Goal: Task Accomplishment & Management: Manage account settings

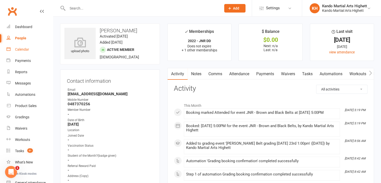
click at [19, 45] on link "Calendar" at bounding box center [30, 49] width 46 height 11
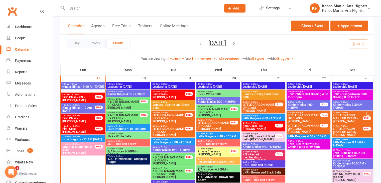
scroll to position [594, 0]
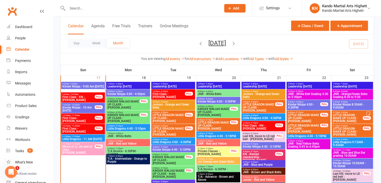
click at [72, 94] on span "- 10:30am" at bounding box center [73, 94] width 9 height 2
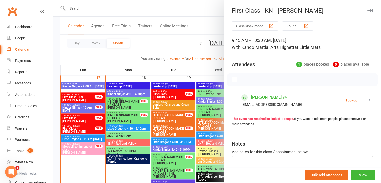
drag, startPoint x: 72, startPoint y: 94, endPoint x: 71, endPoint y: 101, distance: 6.6
click at [71, 98] on div at bounding box center [217, 91] width 328 height 183
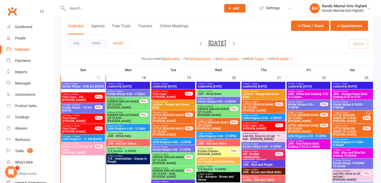
click at [84, 104] on span "10:00am - 10:30am" at bounding box center [78, 105] width 33 height 2
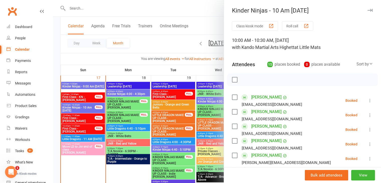
click at [84, 104] on div at bounding box center [217, 91] width 328 height 183
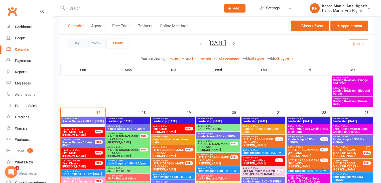
scroll to position [566, 0]
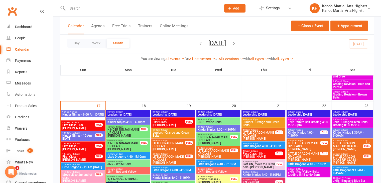
click at [69, 125] on span "First Class - KN - Elliot Zangiabadi" at bounding box center [78, 126] width 33 height 6
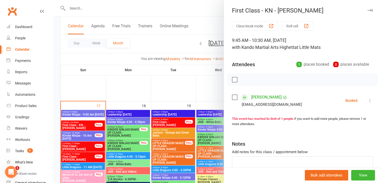
click at [69, 125] on div at bounding box center [217, 91] width 328 height 183
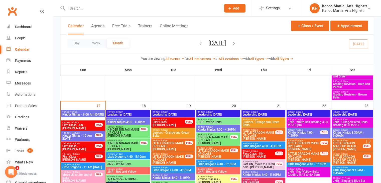
click at [106, 9] on input "text" at bounding box center [142, 8] width 152 height 7
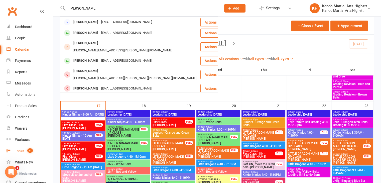
type input "olivia de"
click at [42, 153] on link "Tasks 51" at bounding box center [30, 150] width 46 height 11
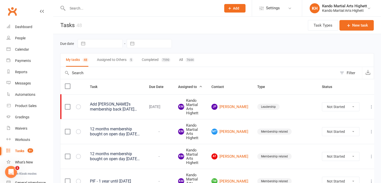
scroll to position [25, 0]
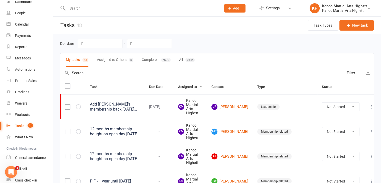
drag, startPoint x: 117, startPoint y: 68, endPoint x: 112, endPoint y: 59, distance: 10.6
click at [112, 59] on button "Assigned to Others 5" at bounding box center [115, 59] width 36 height 13
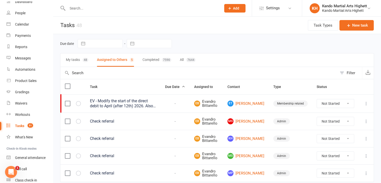
scroll to position [19, 0]
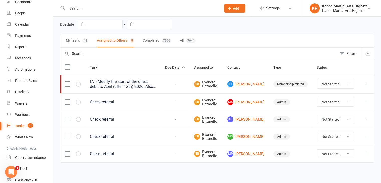
click at [81, 39] on button "My tasks 48" at bounding box center [77, 40] width 23 height 13
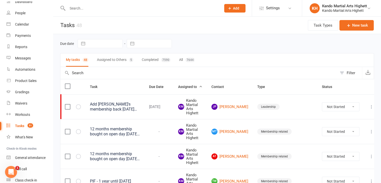
click at [341, 73] on button "Filter" at bounding box center [349, 73] width 25 height 12
select select "incomplete"
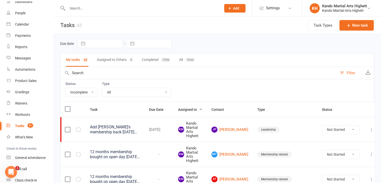
click at [153, 85] on label "Type" at bounding box center [136, 84] width 69 height 4
click at [147, 100] on div "Status All Incomplete Not Started In Progress Waiting Complete Type All Admin C…" at bounding box center [217, 90] width 314 height 23
click at [149, 85] on div "Type All Admin Cancellation Class transfer Courtesy call Create welcome card E-…" at bounding box center [136, 89] width 69 height 15
click at [145, 94] on select "All Admin Cancellation Class transfer Courtesy call Create welcome card E-mail …" at bounding box center [136, 92] width 69 height 9
click at [102, 88] on select "All Admin Cancellation Class transfer Courtesy call Create welcome card E-mail …" at bounding box center [136, 92] width 69 height 9
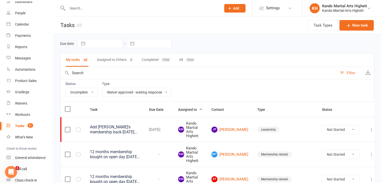
click at [143, 94] on select "All Admin Cancellation Class transfer Courtesy call Create welcome card E-mail …" at bounding box center [136, 92] width 69 height 9
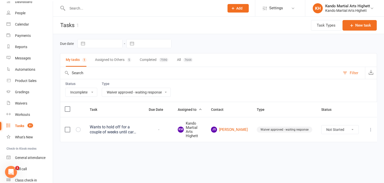
select select "22414"
click at [102, 88] on select "All Admin Cancellation Class transfer Courtesy call Create welcome card E-mail …" at bounding box center [136, 92] width 69 height 9
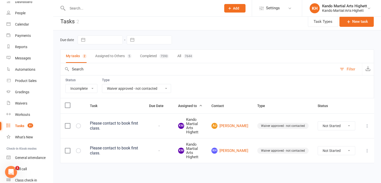
scroll to position [5, 0]
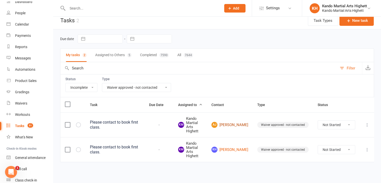
drag, startPoint x: 236, startPoint y: 119, endPoint x: 233, endPoint y: 123, distance: 5.0
click at [339, 123] on select "Not Started In Progress Waiting Complete" at bounding box center [336, 124] width 37 height 9
click at [318, 120] on select "Not Started In Progress Waiting Complete" at bounding box center [336, 124] width 37 height 9
select select "unstarted"
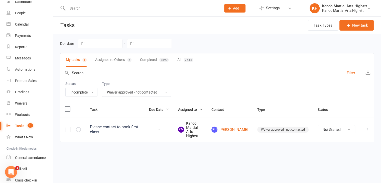
scroll to position [0, 0]
click at [30, 20] on link "Calendar" at bounding box center [30, 24] width 46 height 11
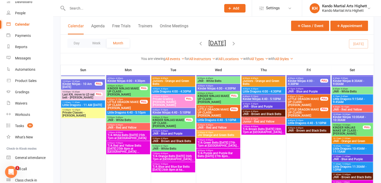
scroll to position [774, 0]
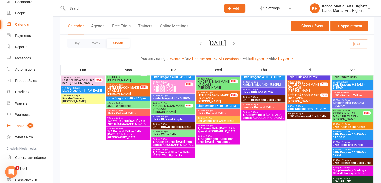
click at [18, 130] on link "Tasks 50" at bounding box center [30, 125] width 46 height 11
select select "incomplete"
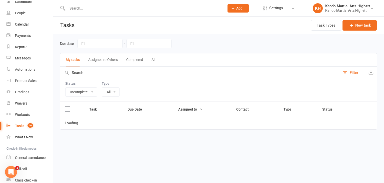
select select "22414"
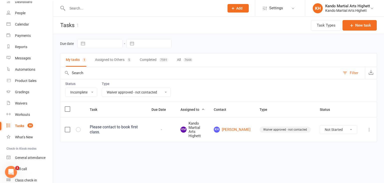
click at [136, 93] on select "All Admin Cancellation Class transfer Courtesy call Create welcome card E-mail …" at bounding box center [136, 92] width 69 height 9
select select
click at [102, 88] on select "All Admin Cancellation Class transfer Courtesy call Create welcome card E-mail …" at bounding box center [136, 92] width 69 height 9
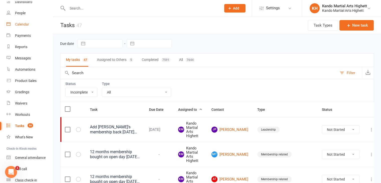
click at [17, 19] on link "Calendar" at bounding box center [30, 24] width 46 height 11
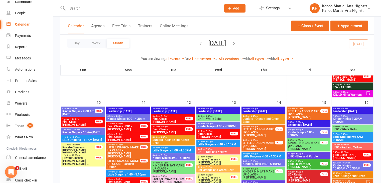
scroll to position [601, 0]
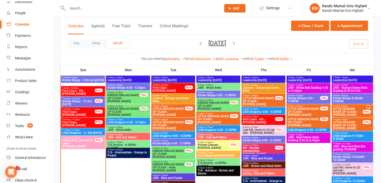
click at [90, 122] on span "First Class - LD - Milena Serwan" at bounding box center [78, 124] width 33 height 6
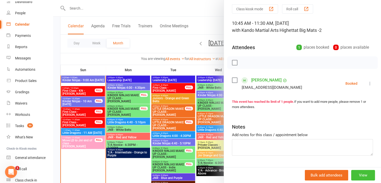
scroll to position [25, 0]
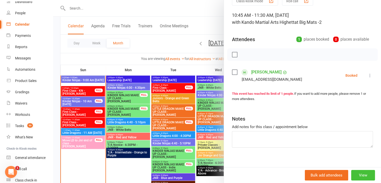
click at [360, 175] on button "View" at bounding box center [363, 175] width 24 height 11
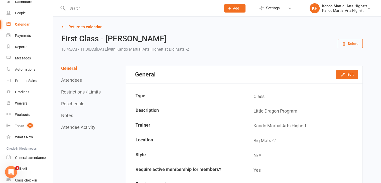
click at [79, 105] on button "Reschedule" at bounding box center [72, 103] width 23 height 5
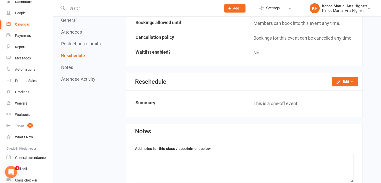
scroll to position [354, 0]
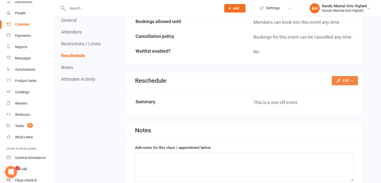
drag, startPoint x: 340, startPoint y: 81, endPoint x: 325, endPoint y: 90, distance: 17.3
click at [339, 81] on button "Edit" at bounding box center [344, 80] width 26 height 9
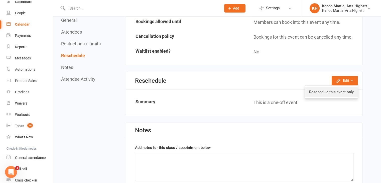
click at [322, 90] on link "Reschedule this event only" at bounding box center [331, 92] width 53 height 10
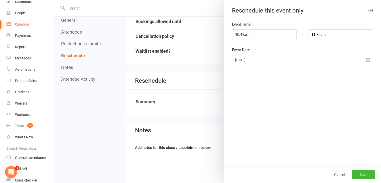
click at [366, 58] on icon "button" at bounding box center [367, 59] width 5 height 5
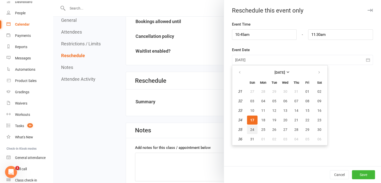
click at [253, 128] on button "24" at bounding box center [252, 129] width 11 height 9
type input "24 Aug 2025"
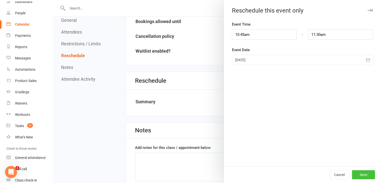
click at [366, 173] on button "Save" at bounding box center [363, 174] width 23 height 9
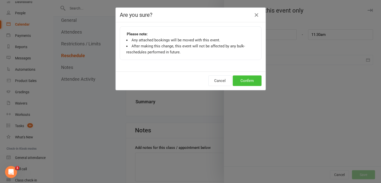
click at [246, 80] on button "Confirm" at bounding box center [247, 80] width 29 height 11
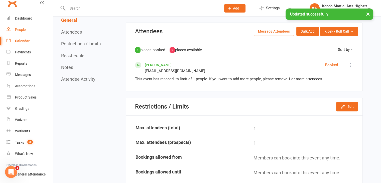
scroll to position [0, 0]
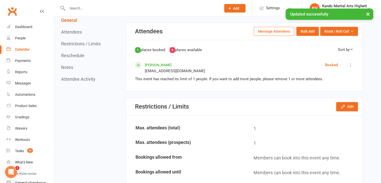
click at [17, 49] on div "Calendar" at bounding box center [22, 49] width 15 height 4
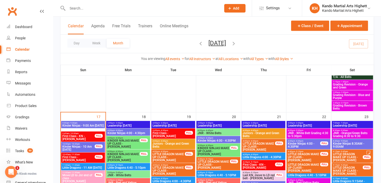
scroll to position [550, 0]
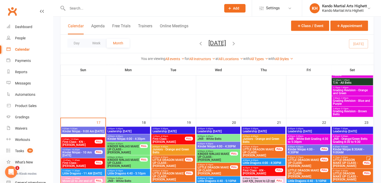
click at [75, 152] on span "Kinder Ninjas - 10 Am Sunday" at bounding box center [78, 154] width 33 height 6
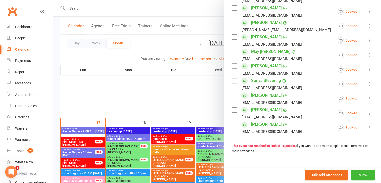
scroll to position [66, 0]
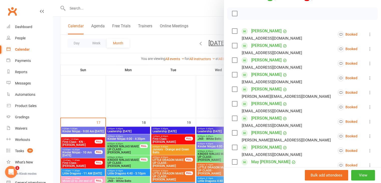
click at [94, 124] on div at bounding box center [217, 91] width 328 height 183
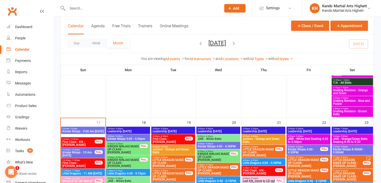
click at [88, 133] on span "Kinder Ninjas - 9:00 Am Sunday" at bounding box center [83, 131] width 42 height 3
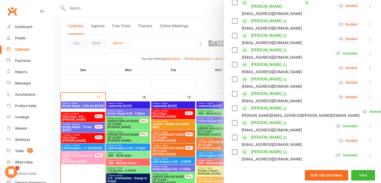
scroll to position [575, 0]
click at [79, 136] on div at bounding box center [217, 91] width 328 height 183
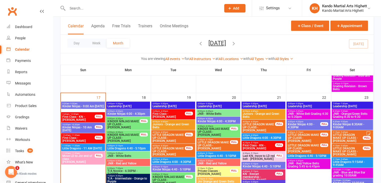
click at [86, 127] on span "Kinder Ninjas - 10 Am Sunday" at bounding box center [78, 129] width 33 height 6
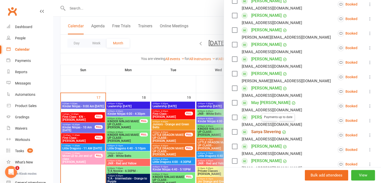
scroll to position [200, 0]
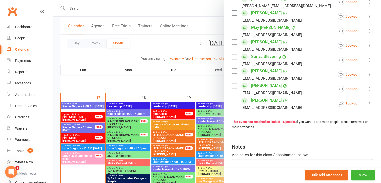
click at [146, 128] on div at bounding box center [217, 91] width 328 height 183
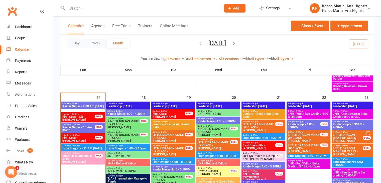
click at [89, 158] on span "Move LD to Jnr end of class - [PERSON_NAME]" at bounding box center [78, 158] width 33 height 9
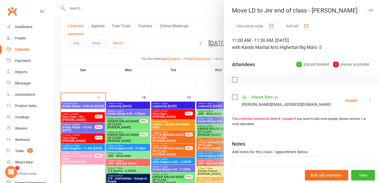
click at [70, 122] on div at bounding box center [217, 91] width 328 height 183
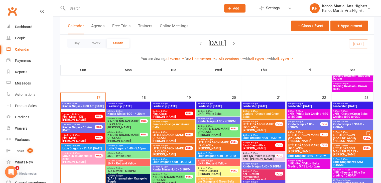
click at [85, 138] on span "First Class - [PERSON_NAME]" at bounding box center [78, 139] width 33 height 6
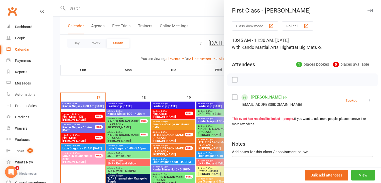
click at [94, 117] on div at bounding box center [217, 91] width 328 height 183
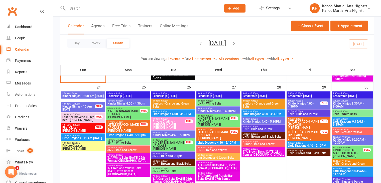
scroll to position [739, 0]
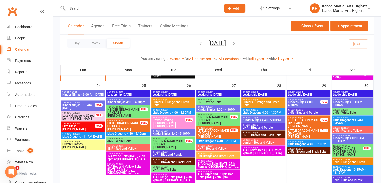
click at [80, 104] on span "Kinder Ninjas - 10 Am [DATE]" at bounding box center [78, 106] width 33 height 6
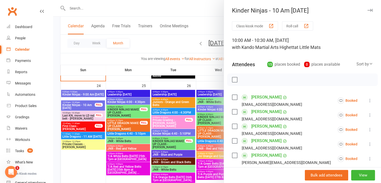
click at [79, 107] on div at bounding box center [217, 91] width 328 height 183
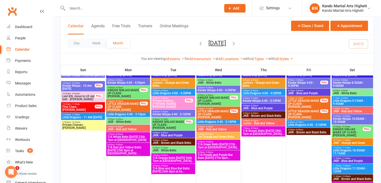
scroll to position [759, 0]
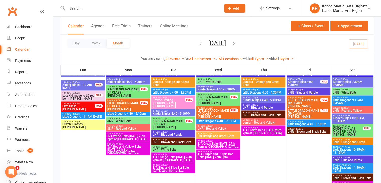
click at [76, 116] on span "Little Dragons - 11 AM [DATE]" at bounding box center [83, 116] width 42 height 3
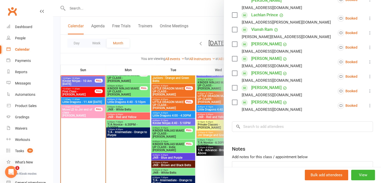
scroll to position [619, 0]
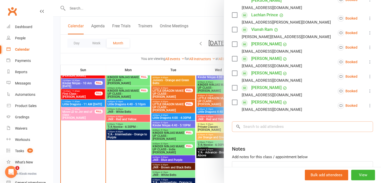
click at [253, 121] on input "search" at bounding box center [302, 126] width 141 height 11
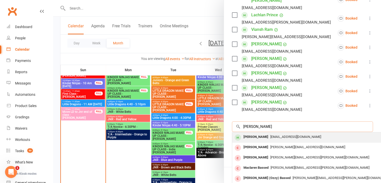
type input "eleanor"
click at [249, 133] on div "Eleanor Ross" at bounding box center [255, 136] width 29 height 7
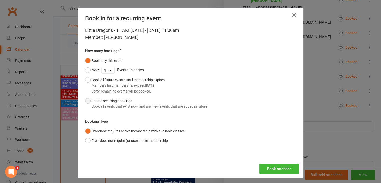
click at [85, 102] on button "Enable recurring bookings Book all events that exist now, and any new events th…" at bounding box center [146, 103] width 122 height 15
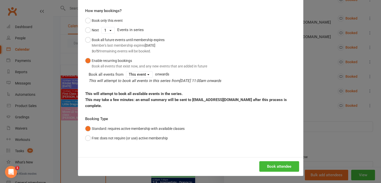
scroll to position [0, 0]
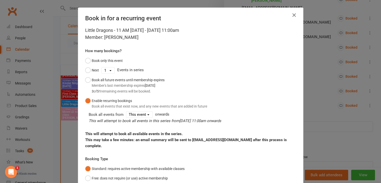
click at [290, 15] on button "button" at bounding box center [294, 15] width 8 height 8
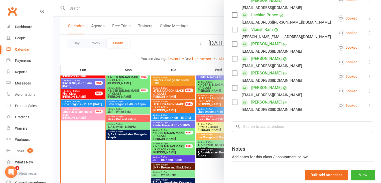
click at [106, 95] on div at bounding box center [217, 91] width 328 height 183
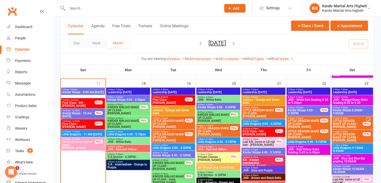
scroll to position [589, 0]
click at [84, 123] on span "First Class - LD - Eleanor Ross" at bounding box center [78, 125] width 33 height 6
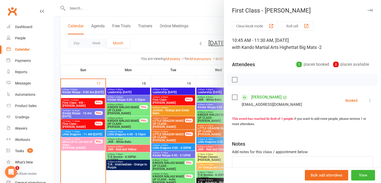
click at [84, 123] on div at bounding box center [217, 91] width 328 height 183
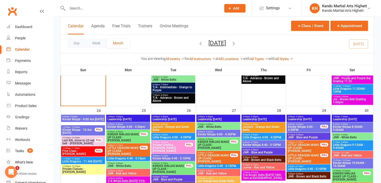
scroll to position [731, 0]
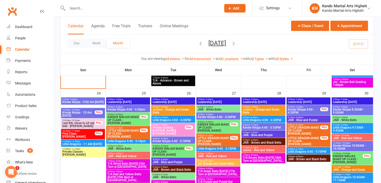
click at [77, 141] on span "- 11:30am" at bounding box center [75, 141] width 9 height 2
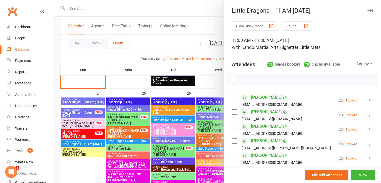
click at [85, 115] on div at bounding box center [217, 91] width 328 height 183
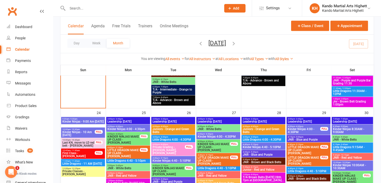
scroll to position [713, 0]
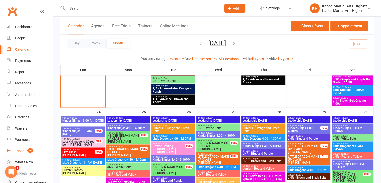
click at [35, 151] on link "Tasks 50" at bounding box center [30, 150] width 46 height 11
select select "incomplete"
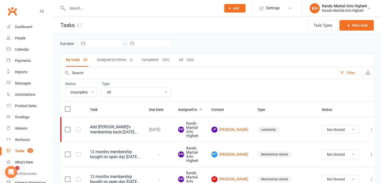
click at [138, 94] on select "All Admin Cancellation Class transfer Courtesy call Create welcome card E-mail …" at bounding box center [136, 92] width 69 height 9
select select "22414"
click at [102, 88] on select "All Admin Cancellation Class transfer Courtesy call Create welcome card E-mail …" at bounding box center [136, 92] width 69 height 9
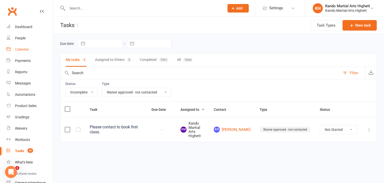
click at [16, 50] on div "Calendar" at bounding box center [22, 49] width 14 height 4
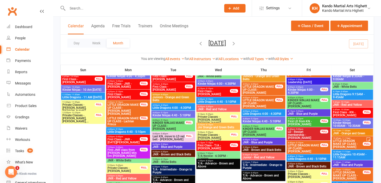
scroll to position [418, 0]
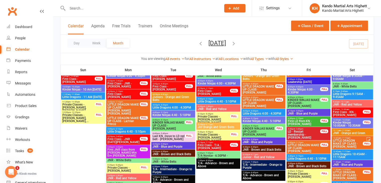
drag, startPoint x: 326, startPoint y: 96, endPoint x: 241, endPoint y: 150, distance: 100.8
click at [241, 150] on div "8:45am - 9:30am First Class - KN - Noah Serwan FULL 8:45am - 9:30am First Class…" at bounding box center [216, 165] width 313 height 977
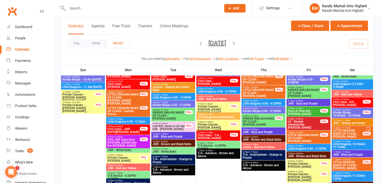
scroll to position [428, 0]
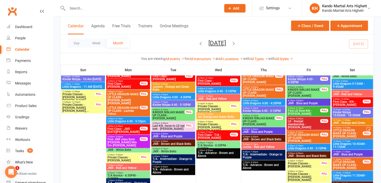
click at [347, 98] on span "- 10:30am" at bounding box center [344, 99] width 9 height 2
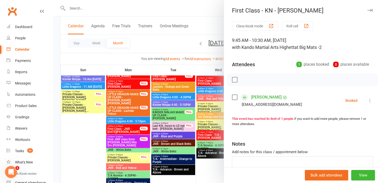
click at [365, 105] on div "Class kiosk mode Roll call 9:45 AM - 10:30 AM, Saturday, August, 16, 2025 with …" at bounding box center [302, 109] width 157 height 176
click at [367, 102] on icon at bounding box center [369, 100] width 5 height 5
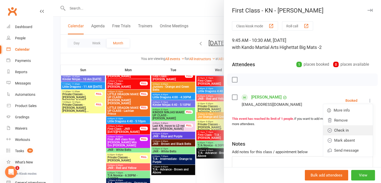
click at [328, 127] on link "Check in" at bounding box center [348, 130] width 50 height 10
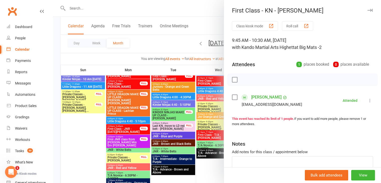
click at [266, 98] on link "Aarav Monga" at bounding box center [266, 97] width 30 height 8
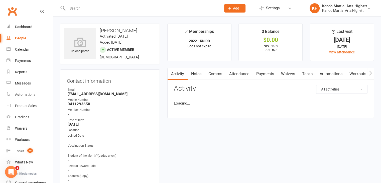
click at [244, 75] on link "Attendance" at bounding box center [238, 74] width 27 height 12
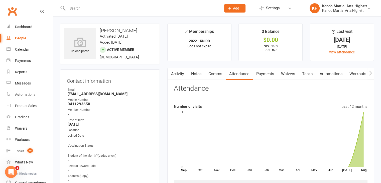
click at [179, 77] on link "Activity" at bounding box center [177, 74] width 20 height 12
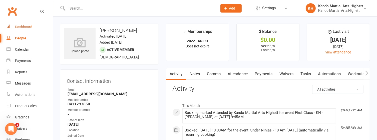
click at [25, 29] on link "Dashboard" at bounding box center [30, 26] width 46 height 11
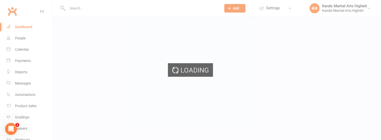
click at [36, 52] on div "Loading" at bounding box center [190, 70] width 381 height 140
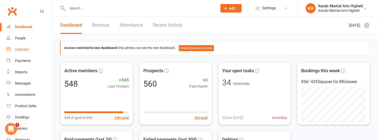
click at [31, 50] on link "Calendar" at bounding box center [30, 49] width 46 height 11
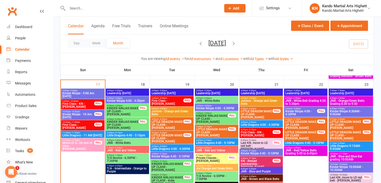
scroll to position [551, 0]
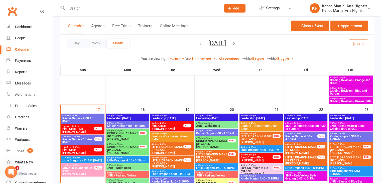
click at [80, 131] on span "First Class - KN - [PERSON_NAME]" at bounding box center [78, 130] width 32 height 6
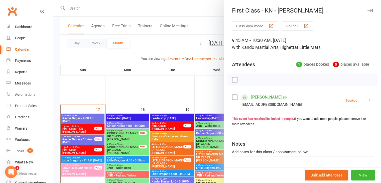
click at [80, 131] on div at bounding box center [217, 91] width 328 height 183
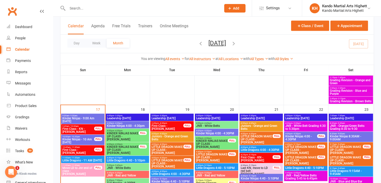
click at [83, 129] on span "First Class - KN - [PERSON_NAME]" at bounding box center [78, 130] width 32 height 6
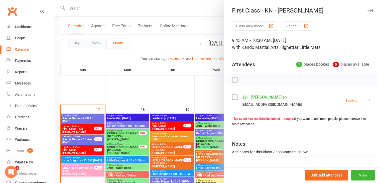
click at [194, 108] on div at bounding box center [217, 91] width 328 height 183
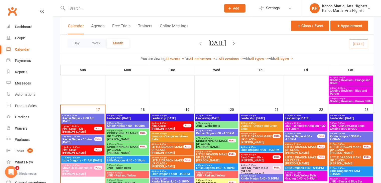
click at [72, 128] on span "First Class - KN - [PERSON_NAME]" at bounding box center [78, 130] width 32 height 6
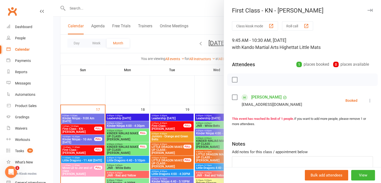
click at [72, 128] on div at bounding box center [217, 91] width 328 height 183
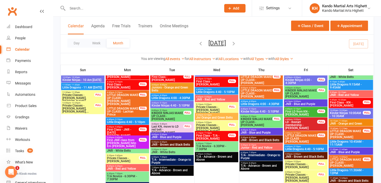
scroll to position [439, 0]
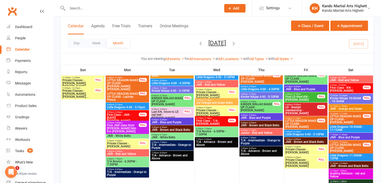
click at [314, 152] on span "Private Classes - Jacob Martinez" at bounding box center [301, 151] width 32 height 6
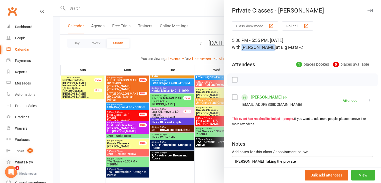
drag, startPoint x: 240, startPoint y: 49, endPoint x: 264, endPoint y: 50, distance: 24.1
click at [264, 50] on div "5:30 PM - 5:55 PM, Friday, August, 15, 2025 with David Barlow at Big Mats -2" at bounding box center [302, 44] width 141 height 14
click at [180, 67] on div at bounding box center [217, 91] width 328 height 183
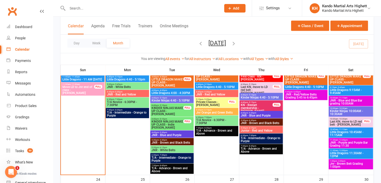
scroll to position [590, 0]
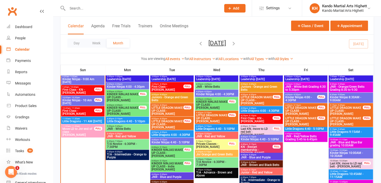
click at [68, 89] on span "First Class - KN - [PERSON_NAME]" at bounding box center [78, 91] width 32 height 6
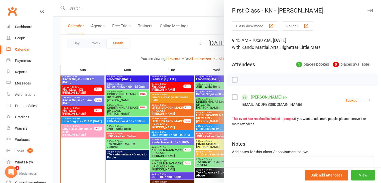
click at [367, 102] on icon at bounding box center [369, 100] width 5 height 5
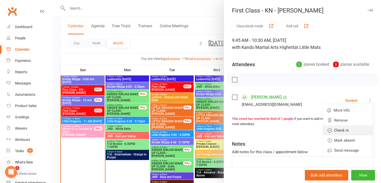
click at [329, 129] on link "Check in" at bounding box center [348, 130] width 50 height 10
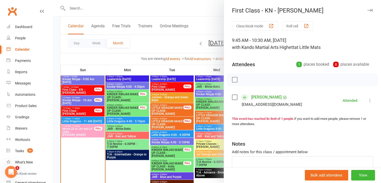
click at [82, 115] on div at bounding box center [217, 91] width 328 height 183
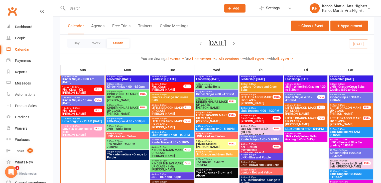
click at [84, 111] on div at bounding box center [217, 91] width 328 height 183
click at [84, 111] on span "First Class - [PERSON_NAME]" at bounding box center [78, 112] width 32 height 6
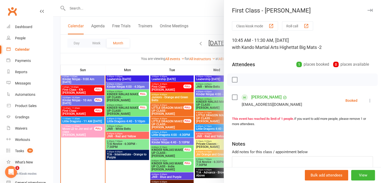
click at [84, 111] on div at bounding box center [217, 91] width 328 height 183
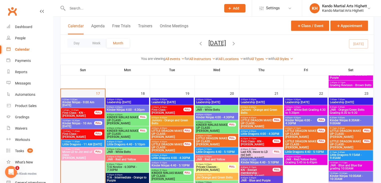
scroll to position [568, 0]
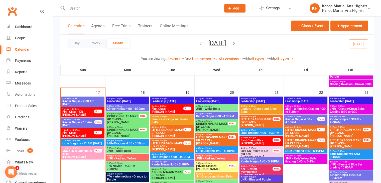
click at [191, 11] on input "text" at bounding box center [142, 8] width 152 height 7
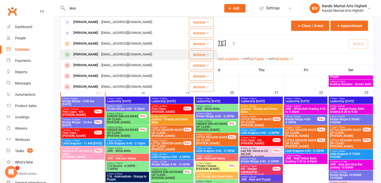
type input "levo"
click at [77, 52] on div "Levon Andonian" at bounding box center [86, 54] width 28 height 7
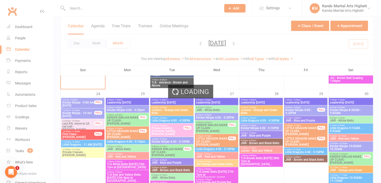
scroll to position [718, 0]
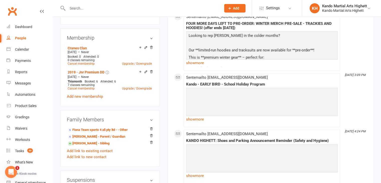
scroll to position [300, 0]
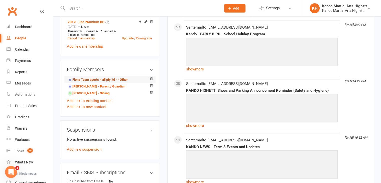
click at [100, 80] on link "Fiona Team sports 4 all pty ltd - - Other" at bounding box center [98, 79] width 60 height 5
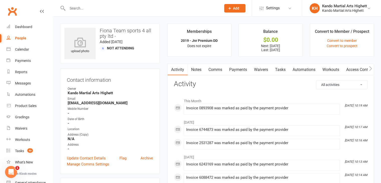
click at [240, 68] on link "Payments" at bounding box center [237, 70] width 25 height 12
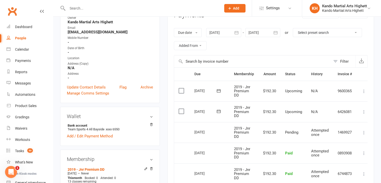
scroll to position [125, 0]
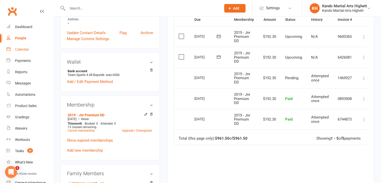
click at [35, 51] on link "Calendar" at bounding box center [30, 49] width 46 height 11
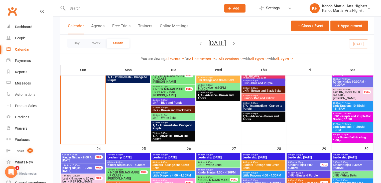
scroll to position [576, 0]
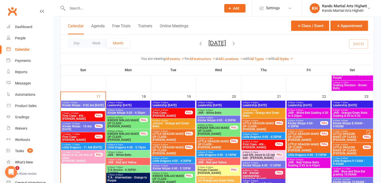
click at [75, 155] on span "Move LD to Jnr end of class - Viansh Ram" at bounding box center [78, 157] width 33 height 9
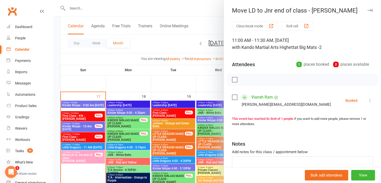
click at [96, 156] on div at bounding box center [217, 91] width 328 height 183
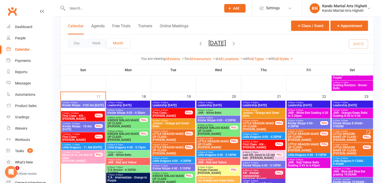
click at [93, 157] on span "Move LD to Jnr end of class - Viansh Ram" at bounding box center [78, 157] width 33 height 9
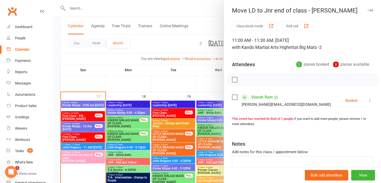
click at [263, 98] on link "Viansh Ram" at bounding box center [262, 97] width 22 height 8
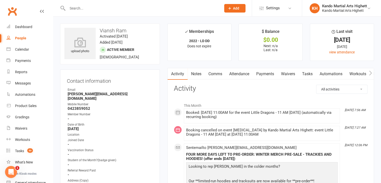
click at [300, 74] on link "Tasks" at bounding box center [307, 74] width 18 height 12
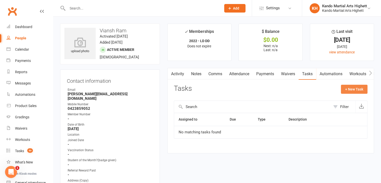
click at [344, 86] on button "+ New Task" at bounding box center [354, 89] width 27 height 9
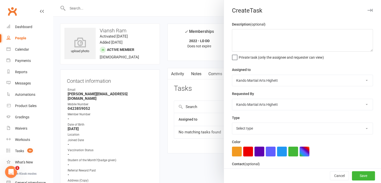
click at [246, 54] on span "Private task (only the assignee and requester can view)" at bounding box center [281, 57] width 85 height 6
click at [246, 54] on input "Private task (only the assignee and requester can view)" at bounding box center [278, 54] width 92 height 0
click at [257, 44] on textarea at bounding box center [302, 40] width 141 height 23
click at [233, 60] on div "Description (optional) Private task (only the assignee and requester can view) …" at bounding box center [302, 122] width 157 height 202
click at [239, 57] on span "Private task (only the assignee and requester can view)" at bounding box center [281, 57] width 85 height 6
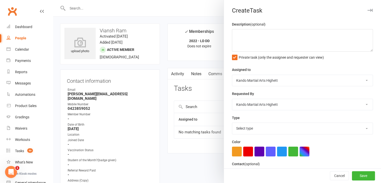
click at [236, 54] on input "Private task (only the assignee and requester can view)" at bounding box center [278, 54] width 92 height 0
click at [252, 46] on textarea at bounding box center [302, 40] width 141 height 23
type textarea "Change membership to JNR (Leah 17/08)"
click at [266, 127] on select "Select type Admin Cancellation Class transfer Courtesy call Create welcome card…" at bounding box center [302, 128] width 140 height 11
select select "14680"
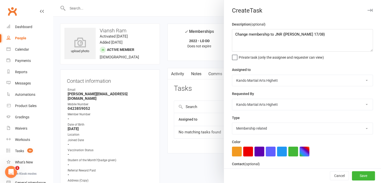
click at [232, 123] on select "Select type Admin Cancellation Class transfer Courtesy call Create welcome card…" at bounding box center [302, 128] width 140 height 11
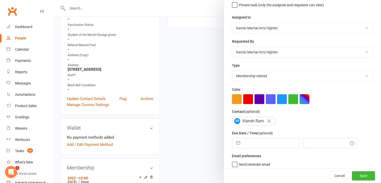
scroll to position [54, 0]
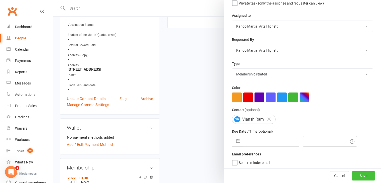
click at [358, 178] on button "Save" at bounding box center [363, 175] width 23 height 9
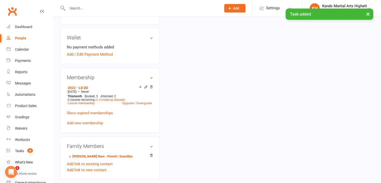
scroll to position [225, 0]
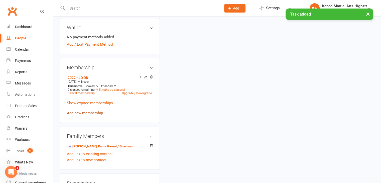
click at [96, 111] on link "Add new membership" at bounding box center [85, 113] width 36 height 5
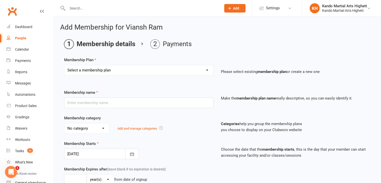
click at [168, 67] on select "Select a membership plan Create new Membership Plan Starter Program - 4 weeks p…" at bounding box center [138, 70] width 149 height 10
click at [95, 66] on select "Select a membership plan Create new Membership Plan Starter Program - 4 weeks p…" at bounding box center [138, 70] width 149 height 10
select select "2"
click at [64, 65] on select "Select a membership plan Create new Membership Plan Starter Program - 4 weeks p…" at bounding box center [138, 70] width 149 height 10
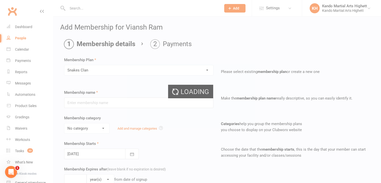
type input "Snakes Clan"
select select "1"
type input "0"
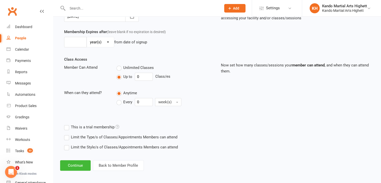
scroll to position [138, 0]
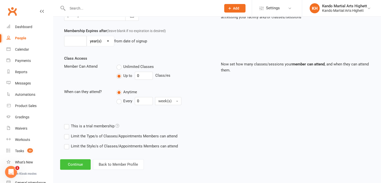
click at [76, 159] on button "Continue" at bounding box center [75, 164] width 31 height 11
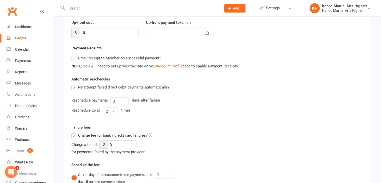
scroll to position [75, 0]
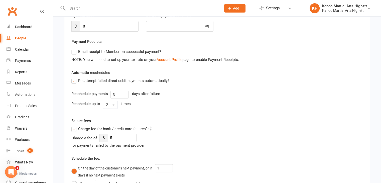
click at [85, 126] on span "Charge fee for bank / credit card failures?" at bounding box center [112, 128] width 69 height 5
click at [85, 126] on input "Charge fee for bank / credit card failures?" at bounding box center [111, 126] width 81 height 0
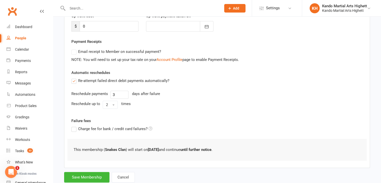
scroll to position [89, 0]
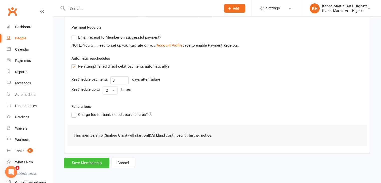
click at [93, 163] on button "Save Membership" at bounding box center [86, 162] width 45 height 11
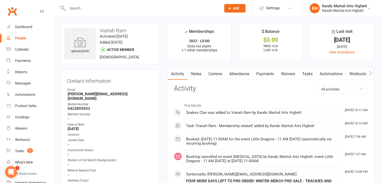
click at [124, 28] on h3 "Viansh Ram" at bounding box center [109, 31] width 91 height 6
copy h3 "Viansh Ram"
drag, startPoint x: 151, startPoint y: 115, endPoint x: 131, endPoint y: 130, distance: 24.7
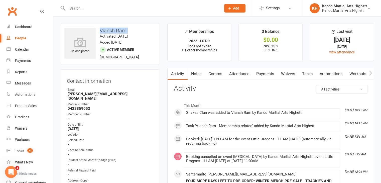
click at [131, 130] on ul "Owner Email Vishalini.ram22@gmail.com Mobile Number 0423859052 Member Number - …" at bounding box center [110, 151] width 86 height 129
click at [131, 132] on div "Location" at bounding box center [110, 134] width 85 height 5
click at [32, 54] on link "Calendar" at bounding box center [30, 49] width 46 height 11
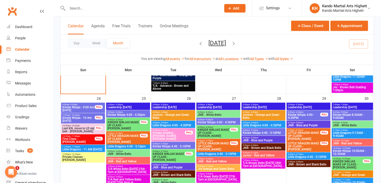
scroll to position [576, 0]
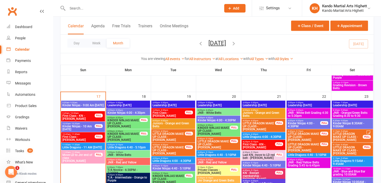
click at [77, 137] on span "First Class - LD - Eleanor Ross" at bounding box center [78, 138] width 33 height 6
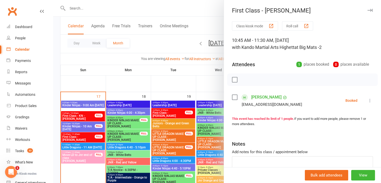
click at [77, 133] on div at bounding box center [217, 91] width 328 height 183
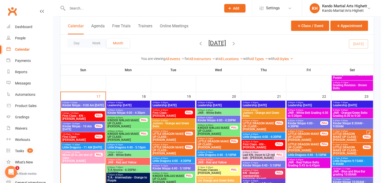
click at [97, 147] on span "Little Dragons - 11 AM Sunday" at bounding box center [83, 147] width 42 height 3
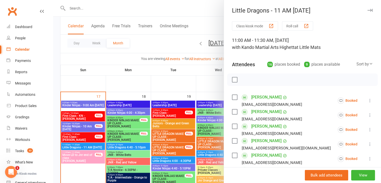
scroll to position [175, 0]
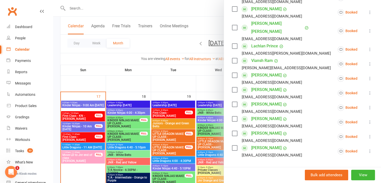
click at [155, 103] on div at bounding box center [217, 91] width 328 height 183
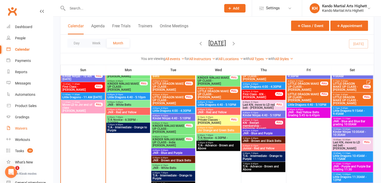
scroll to position [601, 0]
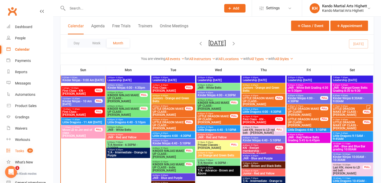
click at [23, 153] on link "Tasks 33" at bounding box center [30, 150] width 46 height 11
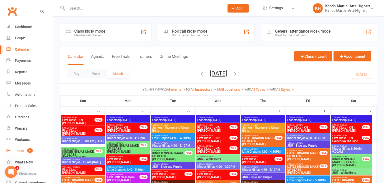
select select "incomplete"
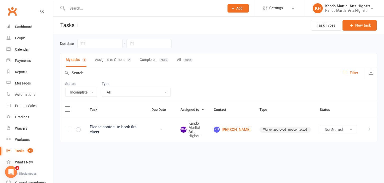
select select "22414"
click at [164, 96] on select "All Admin Cancellation Class transfer Courtesy call Create welcome card E-mail …" at bounding box center [136, 92] width 69 height 9
click at [102, 88] on select "All Admin Cancellation Class transfer Courtesy call Create welcome card E-mail …" at bounding box center [136, 92] width 69 height 9
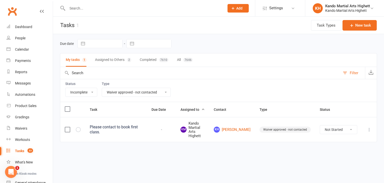
click at [198, 84] on div "Status All Incomplete Not Started In Progress Waiting Complete Type All Admin C…" at bounding box center [218, 90] width 317 height 23
click at [124, 58] on button "Assigned to Others 2" at bounding box center [113, 59] width 36 height 13
select select
select select "-31573"
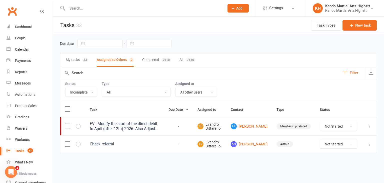
click at [91, 58] on div "My tasks 33 Assigned to Others 2 Completed 7610 All 7646" at bounding box center [218, 60] width 317 height 14
click at [87, 58] on div "33" at bounding box center [85, 60] width 6 height 5
select select "22414"
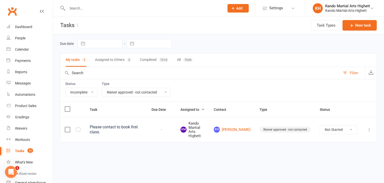
click at [171, 152] on div "Due date Navigate forward to interact with the calendar and select a date. Pres…" at bounding box center [218, 95] width 331 height 122
click at [151, 91] on select "All Admin Cancellation Class transfer Courtesy call Create welcome card E-mail …" at bounding box center [136, 92] width 69 height 9
click at [23, 47] on div "Calendar" at bounding box center [22, 49] width 14 height 4
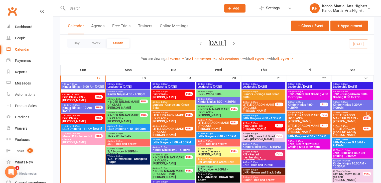
scroll to position [595, 0]
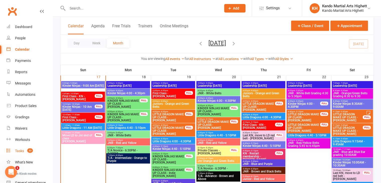
click at [30, 149] on span "33" at bounding box center [30, 150] width 6 height 4
select select "incomplete"
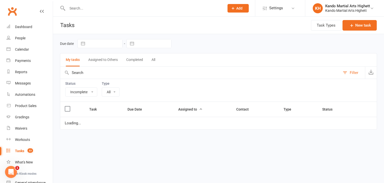
select select "22414"
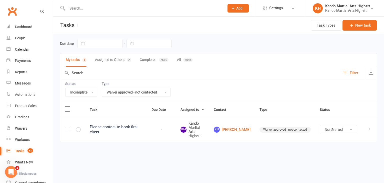
click at [369, 127] on icon at bounding box center [369, 129] width 5 height 5
click at [344, 147] on link "Edit" at bounding box center [348, 149] width 50 height 10
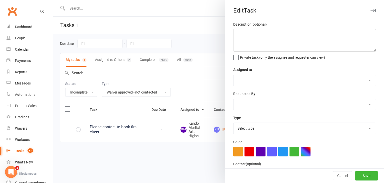
type textarea "Please contact to book first class."
select select "31573"
select select "22414"
drag, startPoint x: 289, startPoint y: 35, endPoint x: 232, endPoint y: 30, distance: 56.8
click at [234, 30] on textarea "Please contact to book first class." at bounding box center [305, 40] width 143 height 23
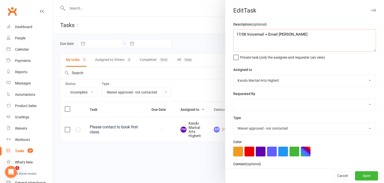
click at [277, 37] on textarea "17/08 Voicemail + Email Lily" at bounding box center [305, 40] width 143 height 23
click at [234, 33] on textarea "17/08 Voicemail + Email" at bounding box center [305, 40] width 143 height 23
type textarea "Lily 17/08 Voicemail + Email"
click at [280, 131] on select "Admin Cancellation Class transfer Courtesy call Create welcome card E-mail Enqu…" at bounding box center [305, 128] width 142 height 11
select select "22415"
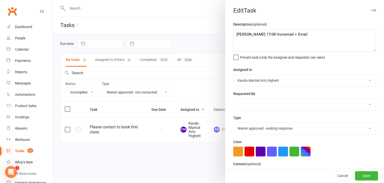
click at [234, 123] on select "Admin Cancellation Class transfer Courtesy call Create welcome card E-mail Enqu…" at bounding box center [305, 128] width 142 height 11
click at [355, 176] on button "Save" at bounding box center [366, 175] width 23 height 9
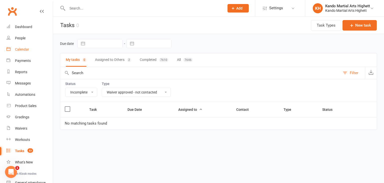
click at [13, 49] on link "Calendar" at bounding box center [30, 49] width 46 height 11
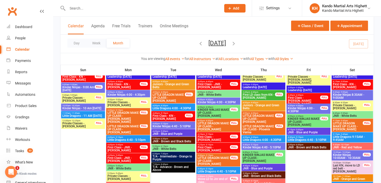
scroll to position [250, 0]
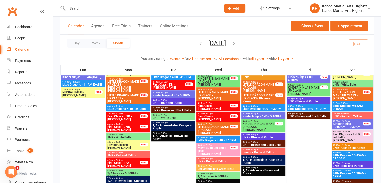
click at [175, 102] on span "JNR - Blue and Purple" at bounding box center [173, 102] width 42 height 3
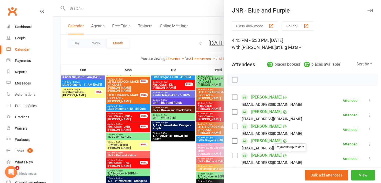
click at [177, 98] on div at bounding box center [217, 91] width 328 height 183
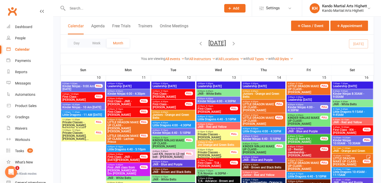
scroll to position [425, 0]
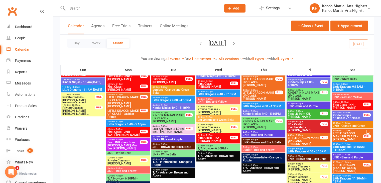
click at [268, 137] on div "4:45pm - 5:30pm JNR - Blue and Purple" at bounding box center [263, 133] width 44 height 7
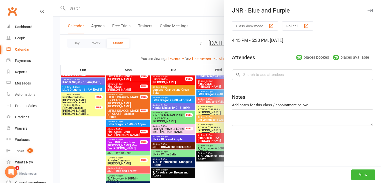
click at [199, 123] on div at bounding box center [217, 91] width 328 height 183
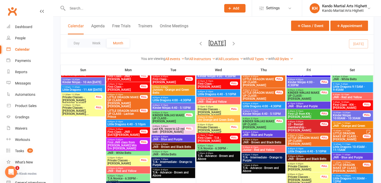
click at [243, 132] on span "4:45pm - 5:30pm" at bounding box center [263, 132] width 42 height 2
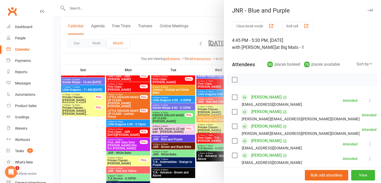
click at [96, 93] on div at bounding box center [217, 91] width 328 height 183
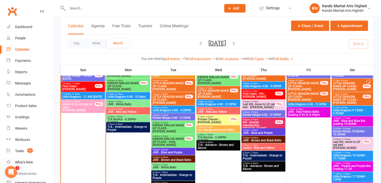
scroll to position [626, 0]
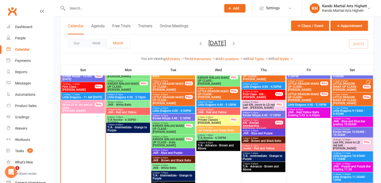
click at [78, 88] on span "First Class - LD - Eleanor Ross" at bounding box center [78, 88] width 33 height 6
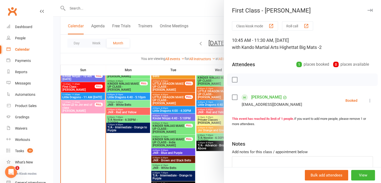
click at [367, 100] on icon at bounding box center [369, 100] width 5 height 5
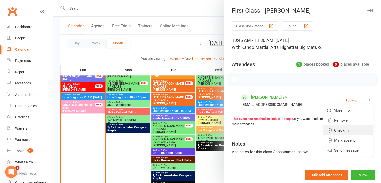
click at [336, 130] on link "Check in" at bounding box center [348, 130] width 50 height 10
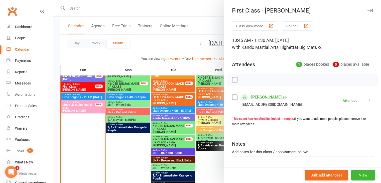
click at [73, 95] on div at bounding box center [217, 91] width 328 height 183
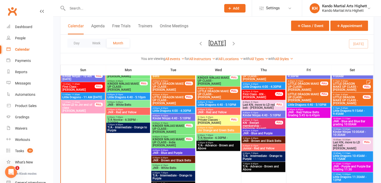
click at [77, 107] on span "Move LD to Jnr end of class - Viansh Ram" at bounding box center [78, 107] width 33 height 9
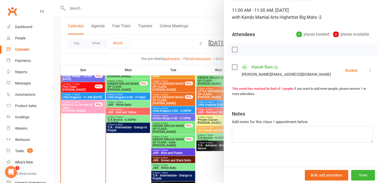
scroll to position [30, 0]
click at [352, 178] on button "View" at bounding box center [363, 175] width 24 height 11
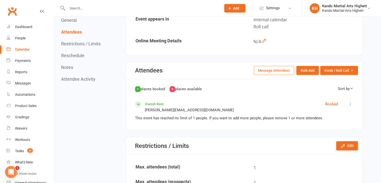
click at [66, 57] on button "Reschedule" at bounding box center [72, 55] width 23 height 5
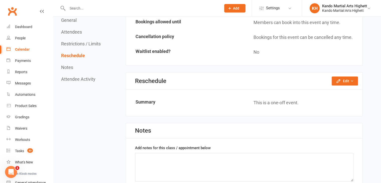
scroll to position [339, 0]
click at [345, 77] on button "Edit" at bounding box center [344, 80] width 26 height 9
click at [325, 88] on link "Reschedule this event only" at bounding box center [331, 92] width 53 height 10
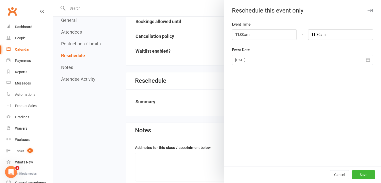
click at [363, 58] on button "button" at bounding box center [368, 60] width 10 height 10
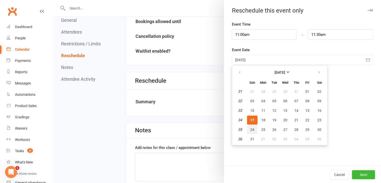
click at [252, 128] on button "24" at bounding box center [252, 129] width 11 height 9
type input "24 Aug 2025"
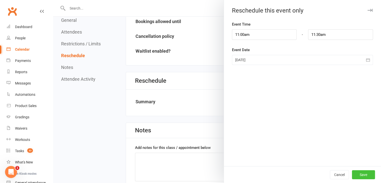
click at [361, 172] on button "Save" at bounding box center [363, 174] width 23 height 9
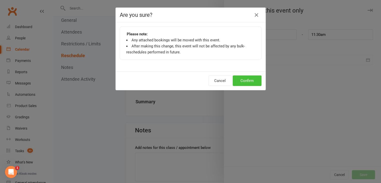
click at [247, 83] on button "Confirm" at bounding box center [247, 80] width 29 height 11
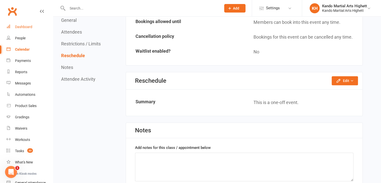
click at [25, 25] on div "Dashboard" at bounding box center [23, 27] width 17 height 4
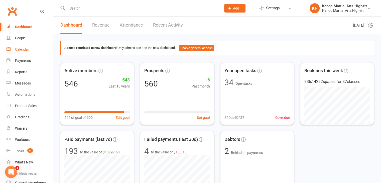
click at [39, 46] on link "Calendar" at bounding box center [30, 49] width 46 height 11
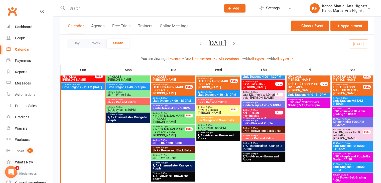
scroll to position [601, 0]
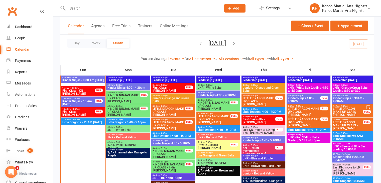
click at [99, 109] on div "10:45am - 11:30am First Class - LD - Eleanor Ross FULL" at bounding box center [83, 112] width 44 height 10
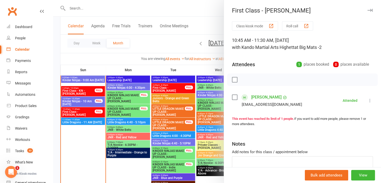
click at [99, 109] on div at bounding box center [217, 91] width 328 height 183
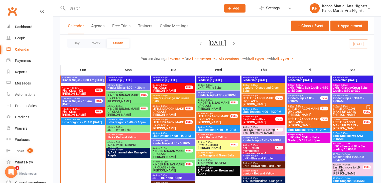
drag, startPoint x: 79, startPoint y: 69, endPoint x: 143, endPoint y: 70, distance: 63.8
click at [143, 70] on tr "Sun Mon Tue Wed Thu Fri Sat" at bounding box center [217, 70] width 313 height 11
drag, startPoint x: 143, startPoint y: 70, endPoint x: 110, endPoint y: 68, distance: 32.6
click at [110, 68] on th "Mon" at bounding box center [128, 70] width 45 height 11
drag, startPoint x: 110, startPoint y: 68, endPoint x: 113, endPoint y: 69, distance: 2.9
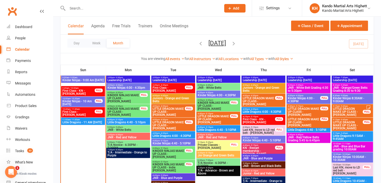
click at [111, 68] on th "Mon" at bounding box center [128, 70] width 45 height 11
click at [113, 69] on th "Mon" at bounding box center [128, 70] width 45 height 11
click at [122, 71] on th "Mon" at bounding box center [128, 70] width 45 height 11
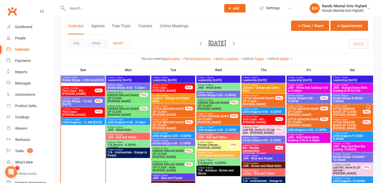
click at [128, 70] on th "Mon" at bounding box center [128, 70] width 45 height 11
click at [154, 68] on th "Tue" at bounding box center [173, 70] width 45 height 11
drag, startPoint x: 154, startPoint y: 68, endPoint x: 175, endPoint y: 70, distance: 21.3
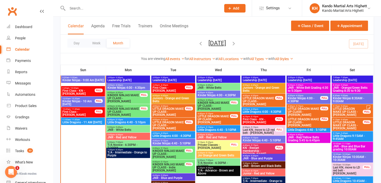
click at [154, 68] on th "Tue" at bounding box center [173, 70] width 45 height 11
click at [175, 70] on th "Tue" at bounding box center [173, 70] width 45 height 11
click at [173, 70] on th "Tue" at bounding box center [173, 70] width 45 height 11
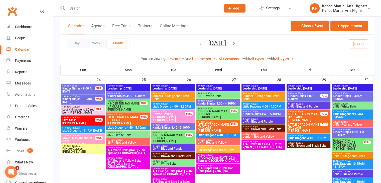
scroll to position [715, 0]
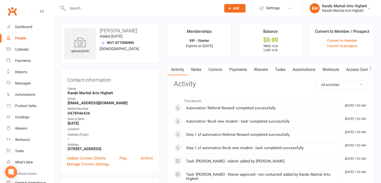
scroll to position [200, 0]
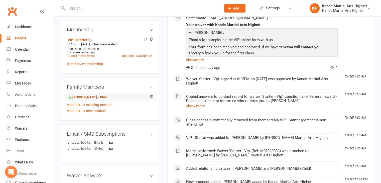
click at [85, 96] on link "Nachawin Limsukon - Child" at bounding box center [88, 97] width 40 height 5
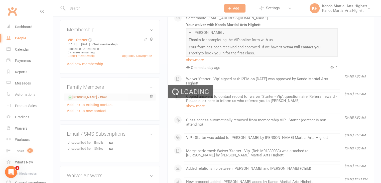
scroll to position [0, 0]
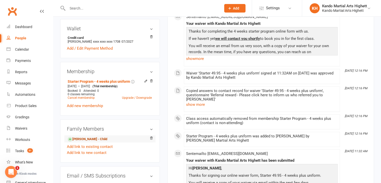
scroll to position [225, 0]
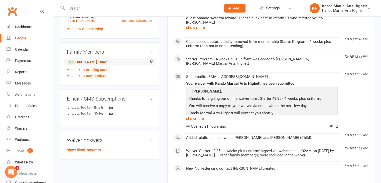
click at [96, 64] on link "Eleanor Ross - Child" at bounding box center [88, 62] width 40 height 5
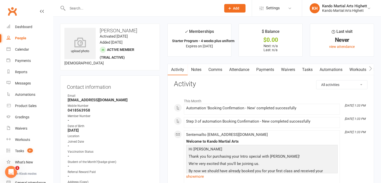
click at [245, 68] on link "Attendance" at bounding box center [238, 70] width 27 height 12
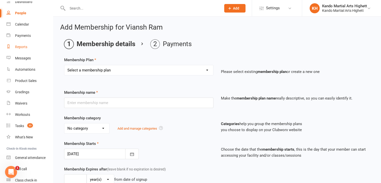
click at [30, 47] on link "Reports" at bounding box center [30, 46] width 46 height 11
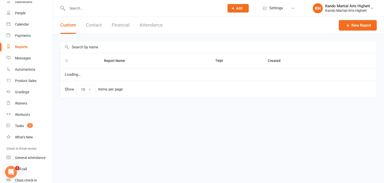
select select "100"
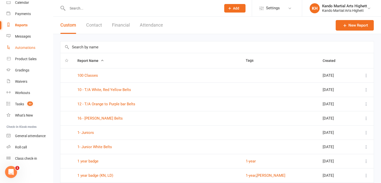
scroll to position [22, 0]
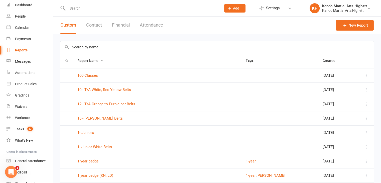
click at [145, 25] on button "Attendance" at bounding box center [151, 25] width 23 height 17
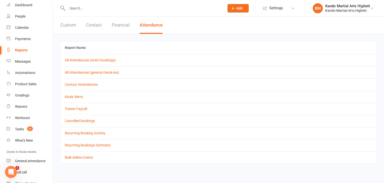
click at [106, 24] on div "Custom Contact Financial Attendance" at bounding box center [111, 25] width 117 height 17
click at [89, 23] on button "Contact" at bounding box center [94, 25] width 16 height 17
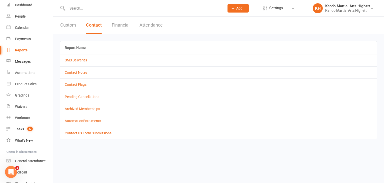
click at [76, 26] on div "Custom Contact Financial Attendance" at bounding box center [111, 25] width 117 height 17
click at [73, 28] on button "Custom" at bounding box center [68, 25] width 16 height 17
select select "100"
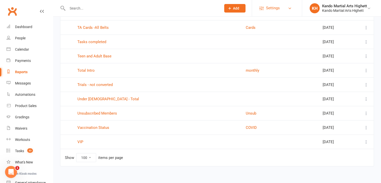
click at [281, 8] on link "Settings" at bounding box center [276, 8] width 35 height 11
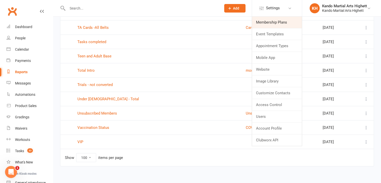
click at [273, 22] on link "Membership Plans" at bounding box center [277, 23] width 50 height 12
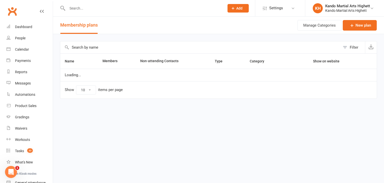
select select "100"
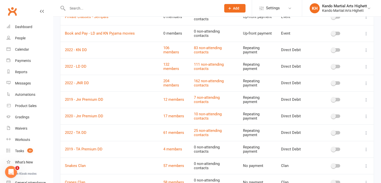
scroll to position [651, 0]
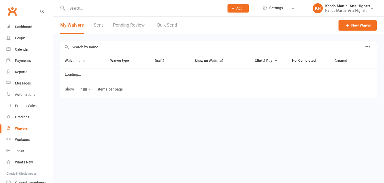
select select "100"
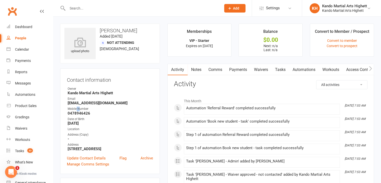
drag, startPoint x: 76, startPoint y: 110, endPoint x: 80, endPoint y: 110, distance: 4.0
click at [80, 110] on div "Mobile Number" at bounding box center [110, 108] width 85 height 5
click at [88, 101] on strong "Kekae_chu@hotmail.com" at bounding box center [110, 103] width 85 height 5
click at [88, 101] on strong "[EMAIL_ADDRESS][DOMAIN_NAME]" at bounding box center [110, 103] width 85 height 5
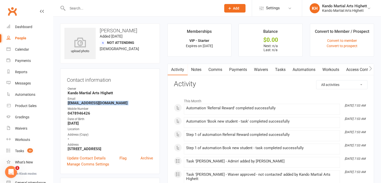
copy render-form-field "[EMAIL_ADDRESS][DOMAIN_NAME]"
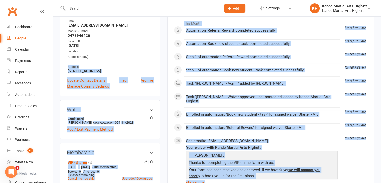
drag, startPoint x: 176, startPoint y: 194, endPoint x: 204, endPoint y: 191, distance: 27.9
click at [204, 182] on html "Prospect Member Non-attending contact Class / event Appointment Grading event T…" at bounding box center [190, 143] width 381 height 442
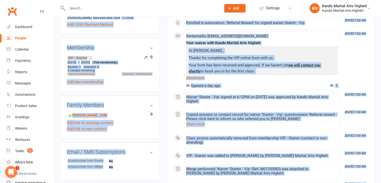
click at [163, 58] on main "Memberships VIP - Starter Expires on 12th September, 2025 Balance $0.00 Next: n…" at bounding box center [270, 31] width 214 height 381
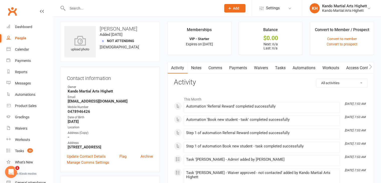
scroll to position [0, 0]
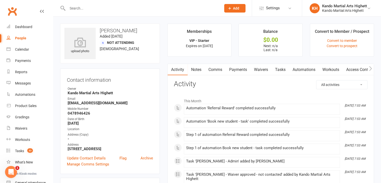
click at [76, 107] on div "Mobile Number" at bounding box center [110, 108] width 85 height 5
click at [85, 104] on strong "[EMAIL_ADDRESS][DOMAIN_NAME]" at bounding box center [110, 103] width 85 height 5
copy render-form-field "[EMAIL_ADDRESS][DOMAIN_NAME]"
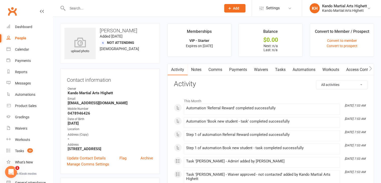
click at [105, 6] on input "text" at bounding box center [142, 8] width 152 height 7
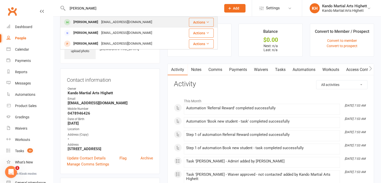
type input "sovik"
click at [105, 19] on div "Hello2bhavik@gmail.com" at bounding box center [127, 22] width 54 height 7
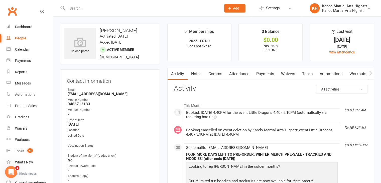
click at [97, 93] on strong "Hello2bhavik@gmail.com" at bounding box center [110, 94] width 85 height 5
copy render-form-field "Hello2bhavik@gmail.com"
drag, startPoint x: 255, startPoint y: 134, endPoint x: 212, endPoint y: 193, distance: 73.7
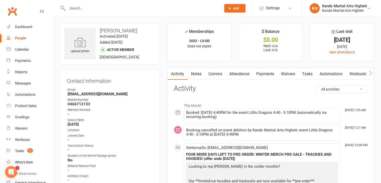
click at [234, 126] on li "Aug 15, 7:27 AM Booking cancelled on event deletion by Kando Martial Arts Highe…" at bounding box center [262, 133] width 156 height 15
click at [116, 109] on div "Member Number" at bounding box center [110, 109] width 85 height 5
click at [101, 89] on div "Email" at bounding box center [110, 89] width 85 height 5
click at [104, 91] on div "Email" at bounding box center [110, 89] width 85 height 5
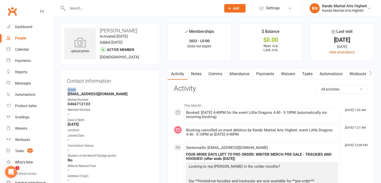
click at [104, 91] on div "Email" at bounding box center [110, 89] width 85 height 5
click at [104, 94] on strong "Hello2bhavik@gmail.com" at bounding box center [110, 94] width 85 height 5
copy render-form-field "Hello2bhavik@gmail.com"
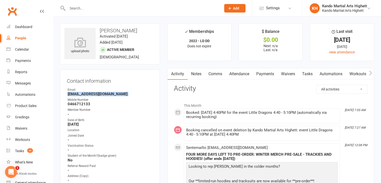
click at [233, 76] on link "Attendance" at bounding box center [238, 74] width 27 height 12
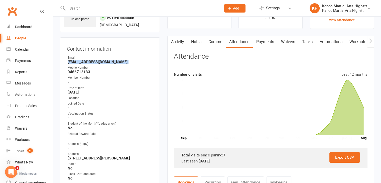
scroll to position [75, 0]
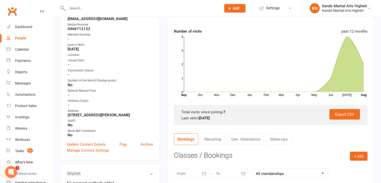
click at [123, 68] on div "Vaccination Status" at bounding box center [110, 70] width 85 height 5
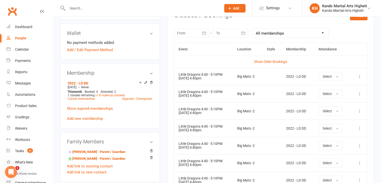
scroll to position [250, 0]
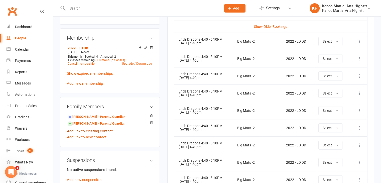
click at [111, 133] on link "Add link to existing contact" at bounding box center [90, 131] width 46 height 6
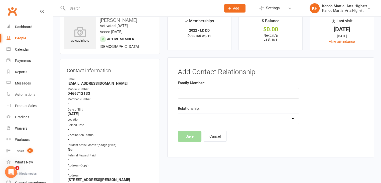
click at [112, 131] on strong "-" at bounding box center [110, 129] width 85 height 5
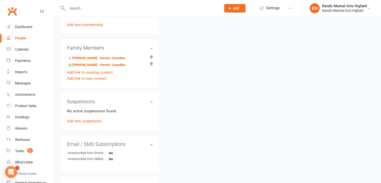
scroll to position [336, 0]
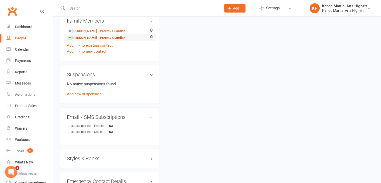
click at [97, 41] on link "Sonia Mehta - Parent / Guardian" at bounding box center [97, 37] width 58 height 5
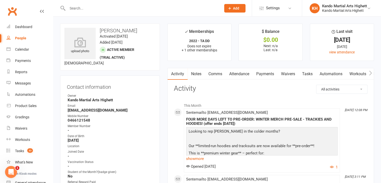
click at [108, 30] on h3 "Sonia Mehta" at bounding box center [109, 31] width 91 height 6
copy h3 "Sonia"
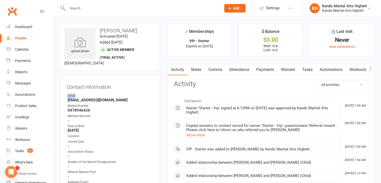
drag, startPoint x: 113, startPoint y: 79, endPoint x: 110, endPoint y: 94, distance: 15.4
click at [110, 94] on div "Contact information Owner Email [EMAIL_ADDRESS][DOMAIN_NAME] Mobile Number [PHO…" at bounding box center [110, 158] width 100 height 166
click at [110, 94] on div "Email" at bounding box center [110, 95] width 85 height 5
click at [116, 30] on h3 "[PERSON_NAME]" at bounding box center [109, 31] width 91 height 6
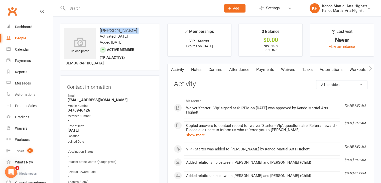
click at [116, 30] on h3 "[PERSON_NAME]" at bounding box center [109, 31] width 91 height 6
click at [128, 36] on time "Activated [DATE]" at bounding box center [114, 36] width 28 height 5
click at [129, 76] on div "Contact information Owner Email Kekae_chu@hotmail.com Mobile Number 0478946426 …" at bounding box center [110, 158] width 100 height 166
click at [116, 31] on h3 "[PERSON_NAME]" at bounding box center [109, 31] width 91 height 6
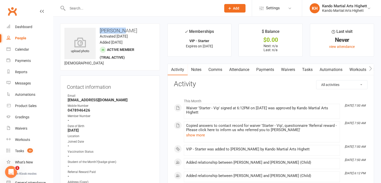
click at [116, 31] on h3 "[PERSON_NAME]" at bounding box center [109, 31] width 91 height 6
click at [121, 33] on div "upload photo Nachawin Limsukon Activated 16 August, 2025 Added 15 August, 2025 …" at bounding box center [110, 47] width 100 height 47
click at [111, 31] on h3 "[PERSON_NAME]" at bounding box center [109, 31] width 91 height 6
copy h3 "Nachawin"
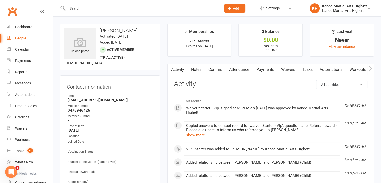
click at [145, 70] on contact-information "upload photo Nachawin Limsukon Activated 16 August, 2025 Added 15 August, 2025 …" at bounding box center [110, 133] width 100 height 218
click at [146, 68] on div "upload photo Nachawin Limsukon Activated 16 August, 2025 Added 15 August, 2025 …" at bounding box center [110, 47] width 100 height 47
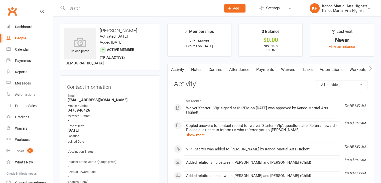
click at [144, 5] on input "text" at bounding box center [142, 8] width 152 height 7
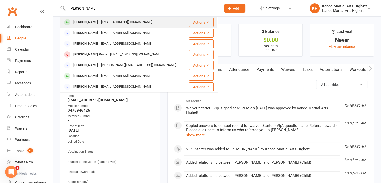
type input "[PERSON_NAME]"
click at [135, 23] on div "[PERSON_NAME] [EMAIL_ADDRESS][DOMAIN_NAME]" at bounding box center [125, 22] width 128 height 10
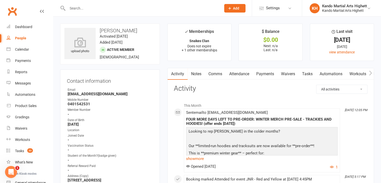
click at [242, 73] on link "Attendance" at bounding box center [238, 74] width 27 height 12
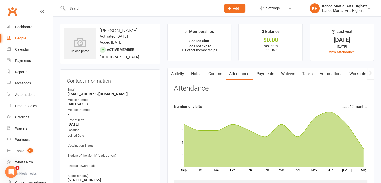
click at [145, 6] on input "text" at bounding box center [142, 8] width 152 height 7
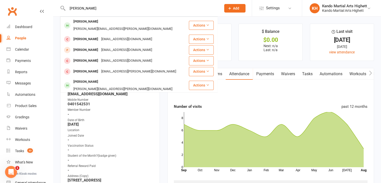
type input "jack carey"
click at [125, 25] on div "sam.cooper@outlook.com.au" at bounding box center [123, 28] width 102 height 7
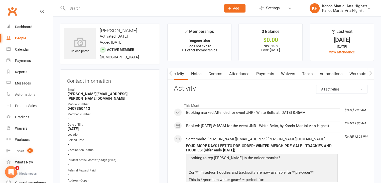
click at [240, 74] on link "Attendance" at bounding box center [238, 74] width 27 height 12
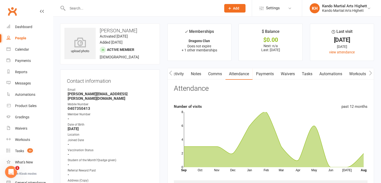
click at [103, 10] on input "text" at bounding box center [142, 8] width 152 height 7
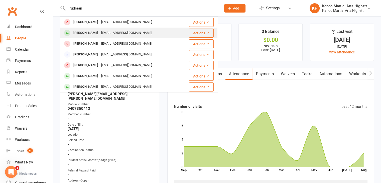
type input "rudraan"
click at [102, 32] on div "shalinimishravic@gmail.com" at bounding box center [127, 32] width 54 height 7
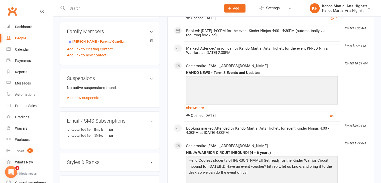
scroll to position [150, 0]
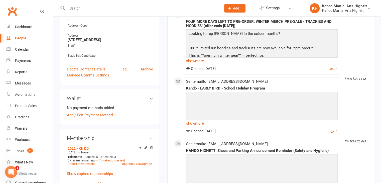
click at [138, 15] on div at bounding box center [138, 8] width 157 height 16
click at [140, 12] on div at bounding box center [138, 8] width 157 height 16
click at [145, 8] on input "text" at bounding box center [142, 8] width 152 height 7
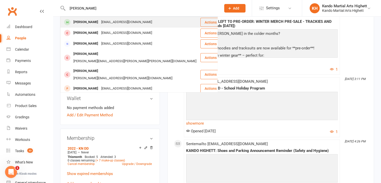
type input "toby marin"
click at [142, 19] on div "annajanemarinelli@gmail.com" at bounding box center [127, 22] width 54 height 7
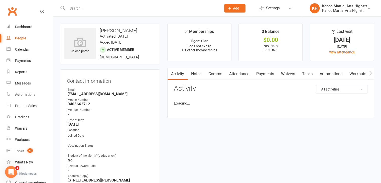
click at [246, 71] on link "Attendance" at bounding box center [238, 74] width 27 height 12
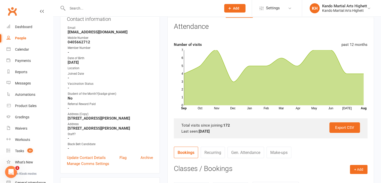
scroll to position [25, 0]
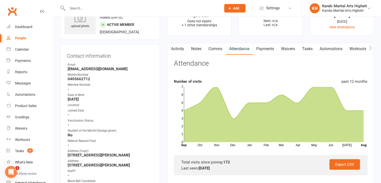
click at [97, 66] on div "Email" at bounding box center [110, 64] width 85 height 5
drag, startPoint x: 97, startPoint y: 66, endPoint x: 101, endPoint y: 69, distance: 5.2
click at [98, 66] on div "Email" at bounding box center [110, 64] width 85 height 5
click at [102, 69] on strong "annajanemarinelli@gmail.com" at bounding box center [110, 69] width 85 height 5
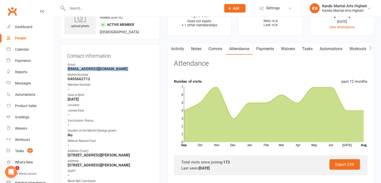
click at [102, 69] on strong "annajanemarinelli@gmail.com" at bounding box center [110, 69] width 85 height 5
copy render-form-field "annajanemarinelli@gmail.com"
click at [154, 12] on div at bounding box center [138, 8] width 157 height 16
click at [158, 6] on input "text" at bounding box center [142, 8] width 152 height 7
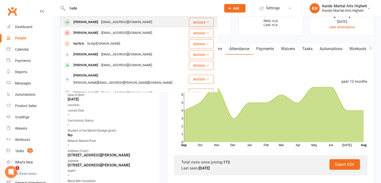
type input "halle"
click at [135, 19] on div "Halle Kosch teenz710@yahoo.co.uk" at bounding box center [125, 22] width 128 height 10
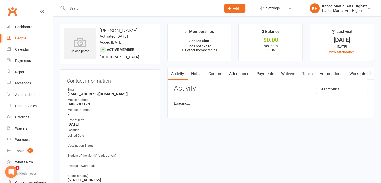
click at [236, 73] on link "Attendance" at bounding box center [238, 74] width 27 height 12
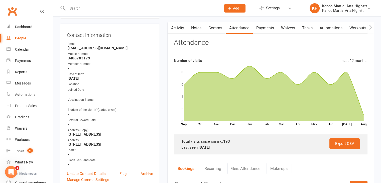
scroll to position [50, 0]
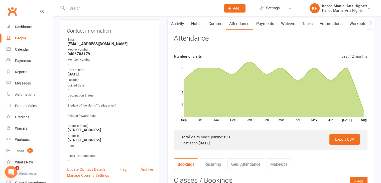
click at [198, 27] on link "Notes" at bounding box center [195, 24] width 17 height 12
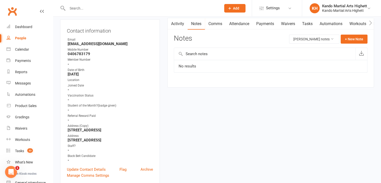
click at [246, 27] on link "Attendance" at bounding box center [238, 24] width 27 height 12
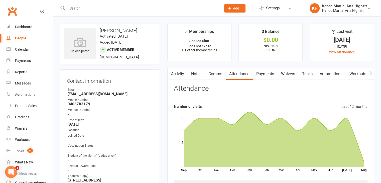
click at [155, 13] on div at bounding box center [138, 8] width 157 height 16
click at [159, 10] on input "text" at bounding box center [142, 8] width 152 height 7
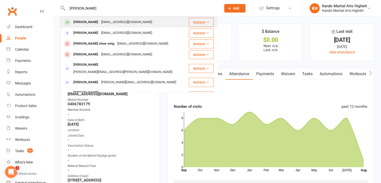
type input "xander whittle"
click at [148, 19] on div "Xander Whittle cadepwhittle@gmail.com" at bounding box center [125, 22] width 128 height 10
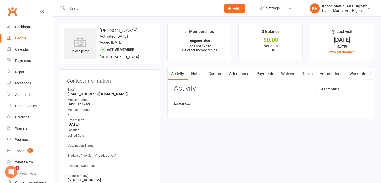
click at [240, 71] on link "Attendance" at bounding box center [238, 74] width 27 height 12
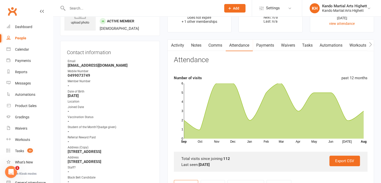
scroll to position [50, 0]
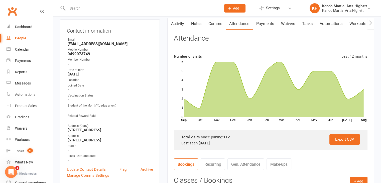
click at [92, 50] on div "Mobile Number" at bounding box center [110, 49] width 85 height 5
click at [111, 45] on strong "cadepwhittle@gmail.com" at bounding box center [110, 44] width 85 height 5
click at [78, 43] on strong "cadepwhittle@gmail.com" at bounding box center [110, 44] width 85 height 5
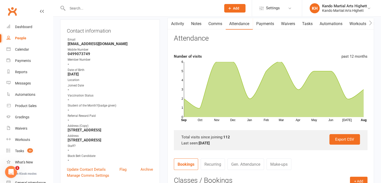
click at [75, 32] on h3 "Contact information" at bounding box center [110, 30] width 86 height 8
click at [101, 28] on h3 "Contact information" at bounding box center [110, 30] width 86 height 8
click at [85, 32] on h3 "Contact information" at bounding box center [110, 30] width 86 height 8
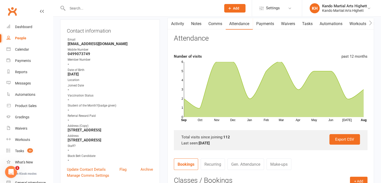
click at [83, 33] on h3 "Contact information" at bounding box center [110, 30] width 86 height 8
click at [84, 32] on h3 "Contact information" at bounding box center [110, 30] width 86 height 8
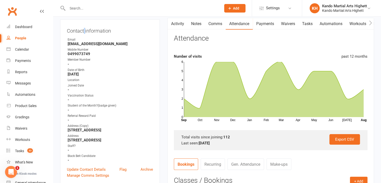
click at [84, 32] on h3 "Contact information" at bounding box center [110, 30] width 86 height 8
click at [87, 56] on strong "0499073749" at bounding box center [110, 54] width 85 height 5
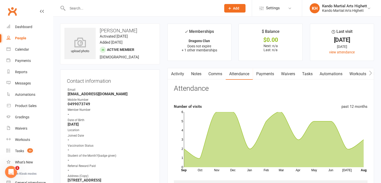
click at [149, 6] on input "text" at bounding box center [142, 8] width 152 height 7
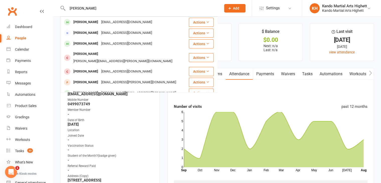
type input "charlie singleton"
click at [136, 22] on div "jonsingleton@hotmail.co.uk" at bounding box center [127, 22] width 54 height 7
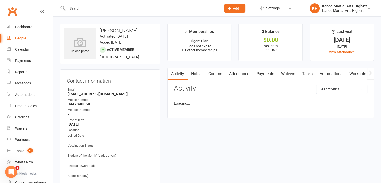
click at [235, 78] on link "Attendance" at bounding box center [238, 74] width 27 height 12
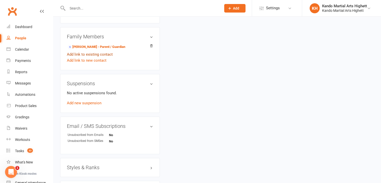
scroll to position [375, 0]
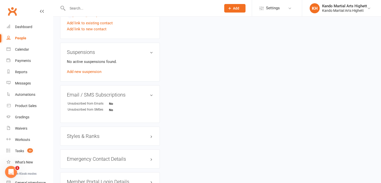
click at [100, 137] on h3 "Styles & Ranks" at bounding box center [110, 136] width 86 height 6
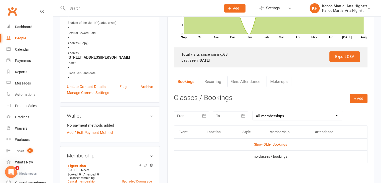
scroll to position [75, 0]
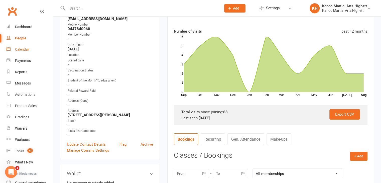
click at [21, 51] on div "Calendar" at bounding box center [22, 49] width 14 height 4
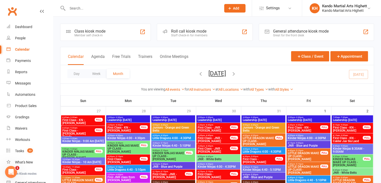
click at [107, 5] on input "text" at bounding box center [142, 8] width 152 height 7
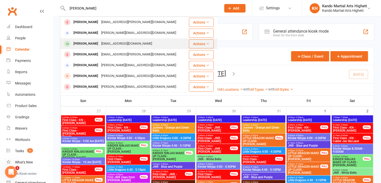
type input "thomas ga"
click at [100, 42] on div "samuelgartlan@gmail.com" at bounding box center [127, 43] width 54 height 7
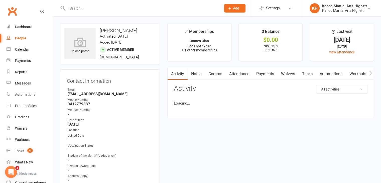
click at [249, 74] on link "Attendance" at bounding box center [238, 74] width 27 height 12
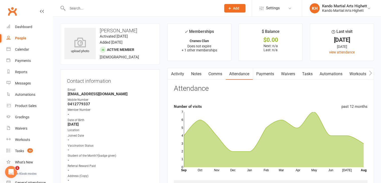
click at [112, 7] on input "text" at bounding box center [142, 8] width 152 height 7
paste input "Ariana"
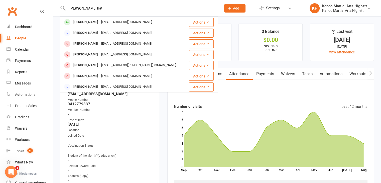
type input "Ariana hat"
click at [108, 21] on div "Christineashamalla@gmail.com" at bounding box center [127, 22] width 54 height 7
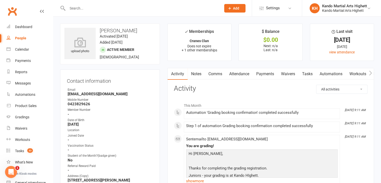
click at [239, 72] on link "Attendance" at bounding box center [238, 74] width 27 height 12
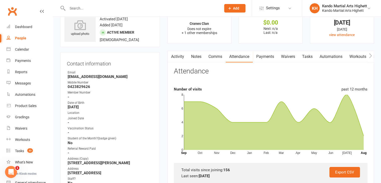
scroll to position [25, 0]
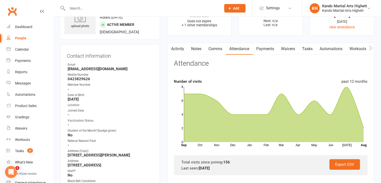
click at [116, 4] on div at bounding box center [138, 8] width 157 height 16
click at [114, 13] on div at bounding box center [138, 8] width 157 height 16
click at [118, 11] on input "text" at bounding box center [142, 8] width 152 height 7
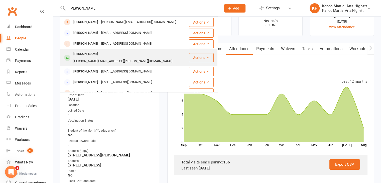
type input "renee"
click at [121, 58] on div "Mary.ashamalla@live.com" at bounding box center [123, 61] width 102 height 7
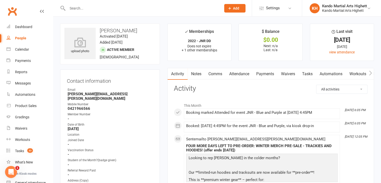
click at [242, 78] on link "Attendance" at bounding box center [238, 74] width 27 height 12
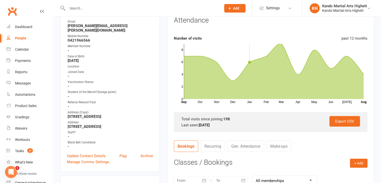
scroll to position [25, 0]
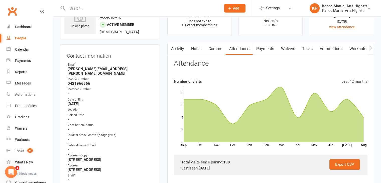
click at [97, 68] on strong "Mary.ashamalla@live.com" at bounding box center [110, 71] width 85 height 9
copy render-form-field "Mary.ashamalla@live.com"
click at [97, 4] on div at bounding box center [138, 8] width 157 height 16
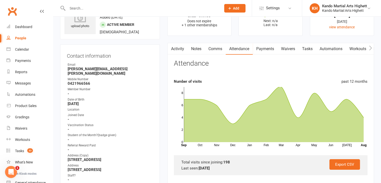
click at [93, 7] on input "text" at bounding box center [142, 8] width 152 height 7
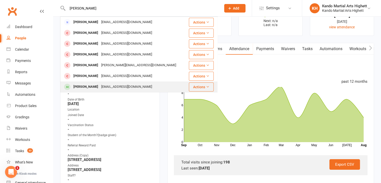
type input "sophia"
click at [93, 86] on div "Sophia Nomikos" at bounding box center [86, 86] width 28 height 7
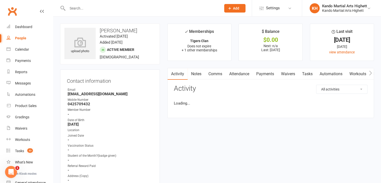
click at [236, 67] on main "✓ Memberships Tigers Clan Does not expire + 1 other memberships $ Balance $0.00…" at bounding box center [270, 73] width 214 height 99
click at [235, 74] on link "Attendance" at bounding box center [238, 74] width 27 height 12
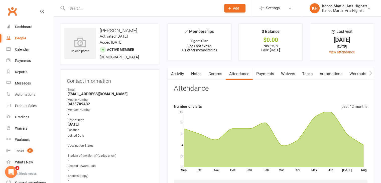
click at [100, 1] on div at bounding box center [138, 8] width 157 height 16
click at [94, 13] on div at bounding box center [138, 8] width 157 height 16
click at [99, 9] on input "text" at bounding box center [142, 8] width 152 height 7
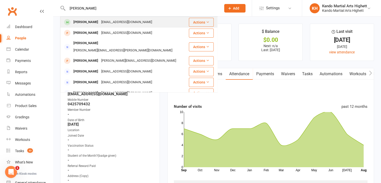
type input "sarah cil"
click at [110, 17] on div "Sarah Cilmi Cdarman75@hotmail.com" at bounding box center [125, 22] width 128 height 10
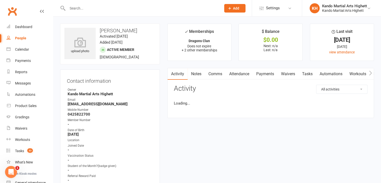
click at [231, 72] on link "Attendance" at bounding box center [238, 74] width 27 height 12
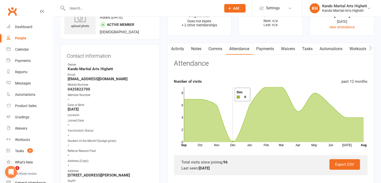
click at [228, 94] on rect at bounding box center [274, 114] width 180 height 55
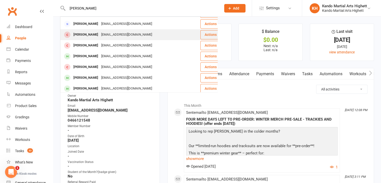
scroll to position [125, 0]
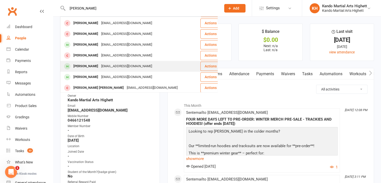
type input "[PERSON_NAME]"
click at [101, 63] on div "[EMAIL_ADDRESS][DOMAIN_NAME]" at bounding box center [127, 66] width 54 height 7
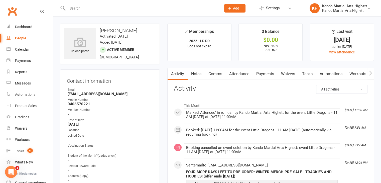
click at [104, 42] on time "Added [DATE]" at bounding box center [111, 42] width 23 height 5
click at [113, 42] on time "Added [DATE]" at bounding box center [111, 42] width 23 height 5
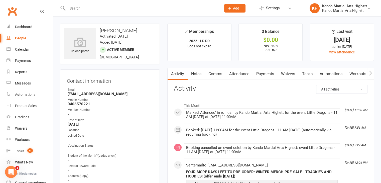
click at [133, 47] on div "upload photo [PERSON_NAME] Activated [DATE] Added [DATE] Active member [DEMOGRA…" at bounding box center [110, 44] width 100 height 41
drag, startPoint x: 137, startPoint y: 41, endPoint x: 113, endPoint y: 43, distance: 23.4
click at [115, 43] on div "upload photo [PERSON_NAME] Activated [DATE] Added [DATE] Active member [DEMOGRA…" at bounding box center [110, 44] width 100 height 41
click at [113, 43] on time "Added [DATE]" at bounding box center [111, 42] width 23 height 5
click at [111, 44] on time "Added [DATE]" at bounding box center [111, 42] width 23 height 5
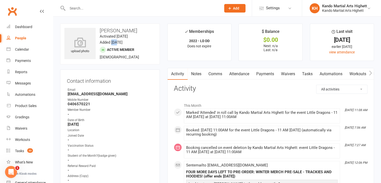
click at [111, 44] on time "Added [DATE]" at bounding box center [111, 42] width 23 height 5
click at [113, 44] on time "Added [DATE]" at bounding box center [111, 42] width 23 height 5
click at [116, 43] on time "Added [DATE]" at bounding box center [111, 42] width 23 height 5
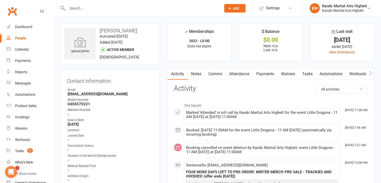
click at [121, 42] on time "Added [DATE]" at bounding box center [111, 42] width 23 height 5
drag, startPoint x: 134, startPoint y: 47, endPoint x: 122, endPoint y: 51, distance: 12.1
click at [122, 51] on span "Active member" at bounding box center [120, 50] width 27 height 4
drag, startPoint x: 187, startPoint y: 16, endPoint x: 190, endPoint y: 12, distance: 4.8
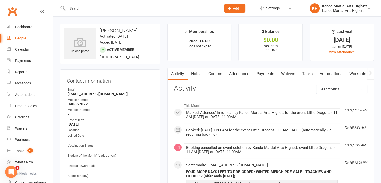
click at [189, 13] on div at bounding box center [138, 8] width 157 height 16
click at [196, 7] on input "text" at bounding box center [142, 8] width 152 height 7
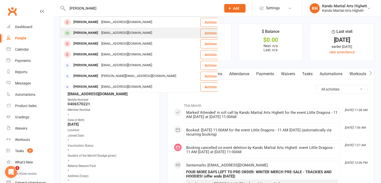
type input "[PERSON_NAME]"
click at [110, 31] on div "[EMAIL_ADDRESS][DOMAIN_NAME]" at bounding box center [127, 32] width 54 height 7
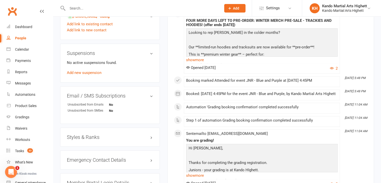
scroll to position [425, 0]
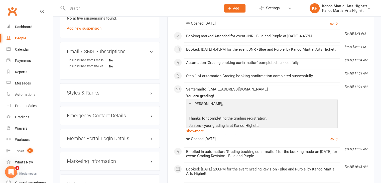
click at [109, 94] on h3 "Styles & Ranks" at bounding box center [110, 93] width 86 height 6
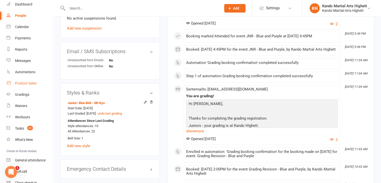
scroll to position [47, 0]
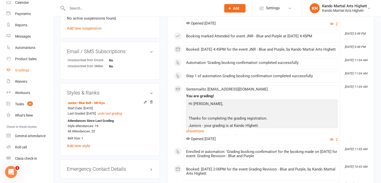
click at [38, 75] on link "Gradings" at bounding box center [30, 70] width 46 height 11
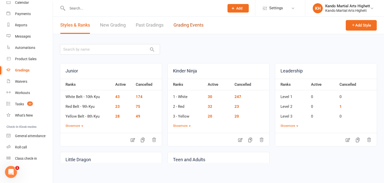
click at [185, 24] on link "Grading Events" at bounding box center [189, 25] width 30 height 17
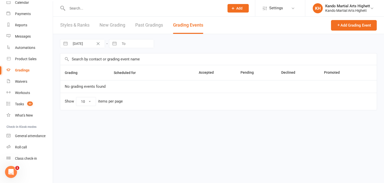
select select "100"
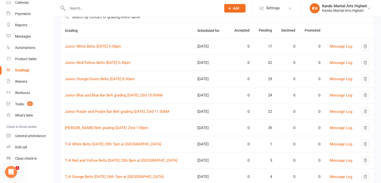
scroll to position [50, 0]
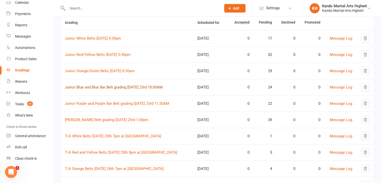
click at [129, 88] on link "Junior Blue and Blue Bar Belt grading [DATE] 23rd 10:00AM" at bounding box center [114, 87] width 98 height 5
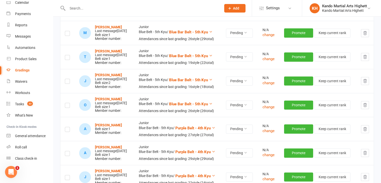
scroll to position [425, 0]
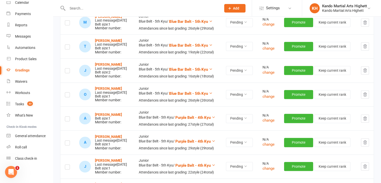
click at [107, 12] on div at bounding box center [138, 8] width 157 height 16
click at [111, 8] on input "text" at bounding box center [142, 8] width 152 height 7
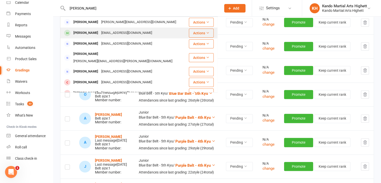
type input "[PERSON_NAME]"
click at [102, 29] on div "[PERSON_NAME] [EMAIL_ADDRESS][DOMAIN_NAME]" at bounding box center [125, 33] width 128 height 10
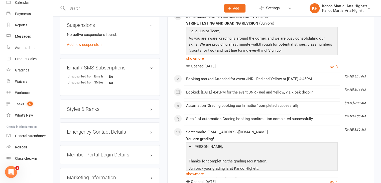
scroll to position [450, 0]
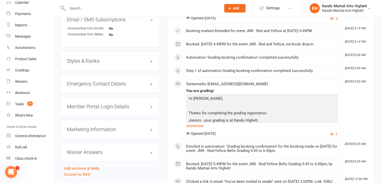
click at [113, 62] on h3 "Styles & Ranks" at bounding box center [110, 61] width 86 height 6
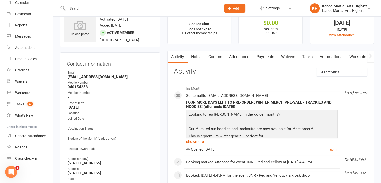
scroll to position [0, 0]
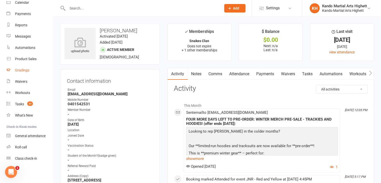
click at [35, 72] on link "Gradings" at bounding box center [30, 70] width 46 height 11
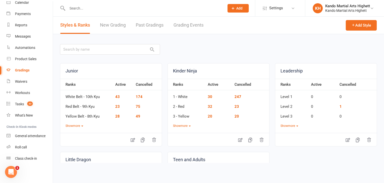
click at [194, 27] on link "Grading Events" at bounding box center [189, 25] width 30 height 17
select select "100"
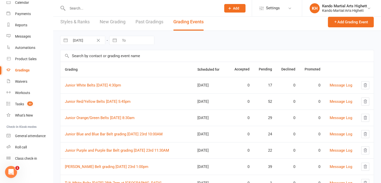
scroll to position [25, 0]
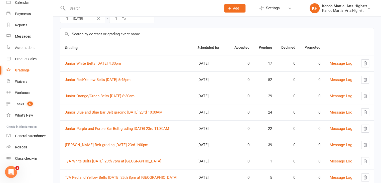
click at [112, 92] on td "Junior Orange/Green Belts [DATE] 8:30am" at bounding box center [126, 96] width 132 height 16
click at [115, 102] on td "Junior Orange/Green Belts [DATE] 8:30am" at bounding box center [126, 96] width 132 height 16
click at [120, 97] on link "Junior Orange/Green Belts [DATE] 8:30am" at bounding box center [100, 96] width 70 height 5
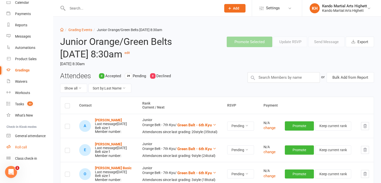
click at [25, 148] on div "Roll call" at bounding box center [21, 147] width 12 height 4
click at [16, 2] on div "Calendar" at bounding box center [22, 3] width 14 height 4
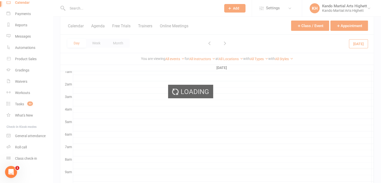
scroll to position [46, 0]
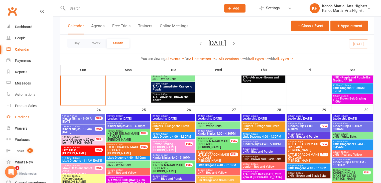
scroll to position [715, 0]
click at [41, 117] on link "Gradings" at bounding box center [30, 116] width 46 height 11
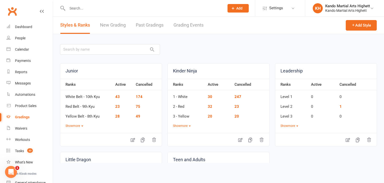
click at [187, 22] on link "Grading Events" at bounding box center [189, 25] width 30 height 17
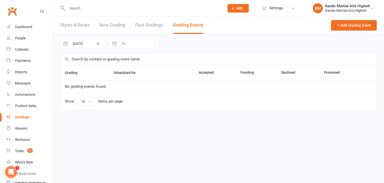
select select "100"
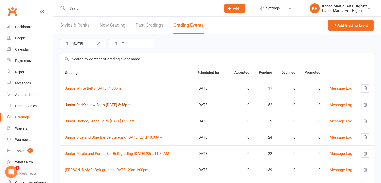
click at [102, 105] on link "Junior Red/Yellow Belts [DATE] 5:45pm" at bounding box center [98, 104] width 66 height 5
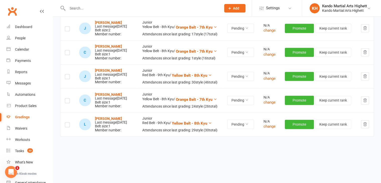
scroll to position [1402, 0]
click at [22, 48] on div "Calendar" at bounding box center [22, 49] width 14 height 4
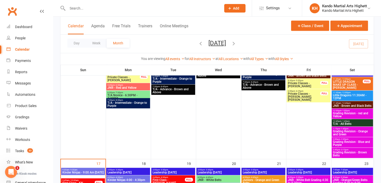
scroll to position [594, 0]
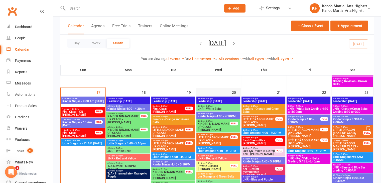
click at [218, 91] on div "20" at bounding box center [218, 164] width 45 height 152
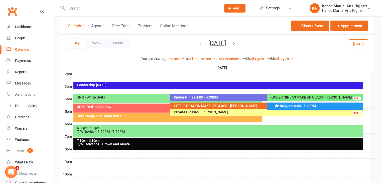
scroll to position [207, 0]
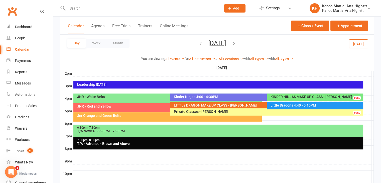
click at [368, 96] on div at bounding box center [223, 98] width 300 height 6
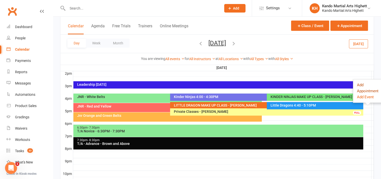
click at [367, 90] on button "Add Appointment" at bounding box center [368, 88] width 22 height 12
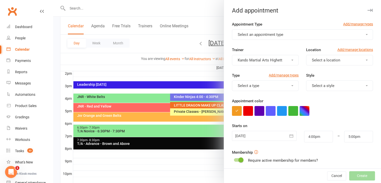
click at [283, 34] on button "Select an appointment type" at bounding box center [302, 34] width 141 height 11
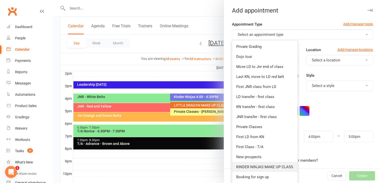
click at [261, 166] on span "KINDER NINJAS MAKE UP CLASS" at bounding box center [264, 166] width 57 height 5
type input "4:30pm"
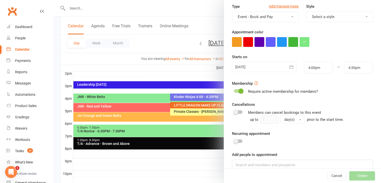
scroll to position [77, 0]
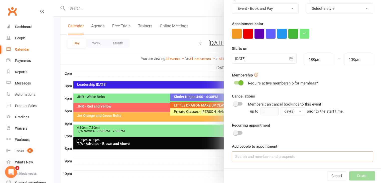
click at [277, 154] on input at bounding box center [302, 156] width 141 height 11
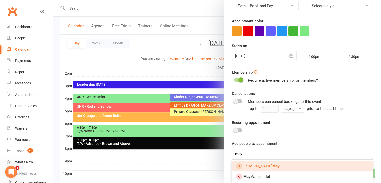
scroll to position [231, 0]
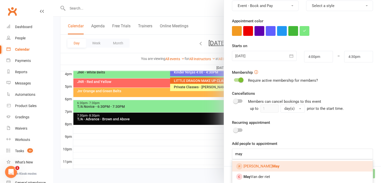
click at [287, 142] on div "Add people to appointment may [PERSON_NAME] May Van der riet" at bounding box center [302, 149] width 141 height 19
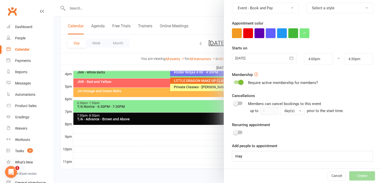
scroll to position [77, 0]
click at [285, 155] on input "may" at bounding box center [302, 156] width 141 height 11
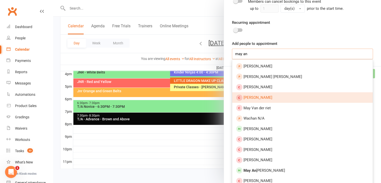
scroll to position [180, 0]
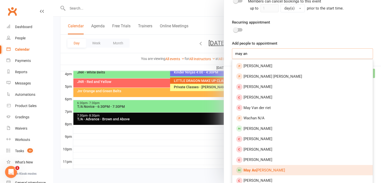
type input "may an"
click at [264, 168] on span "May An [PERSON_NAME]" at bounding box center [264, 170] width 42 height 5
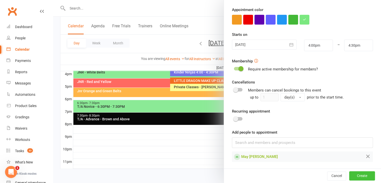
click at [356, 174] on button "Create" at bounding box center [362, 175] width 26 height 9
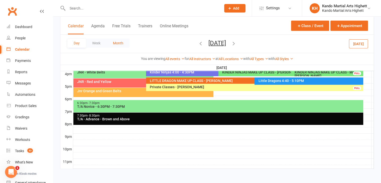
click at [118, 45] on button "Month" at bounding box center [118, 43] width 23 height 9
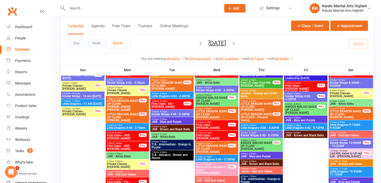
click at [107, 39] on button "Month" at bounding box center [118, 43] width 23 height 9
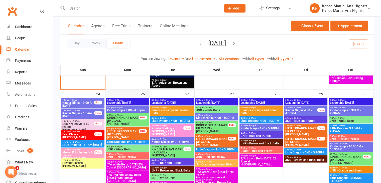
scroll to position [717, 0]
click at [123, 95] on div "25" at bounding box center [127, 158] width 44 height 138
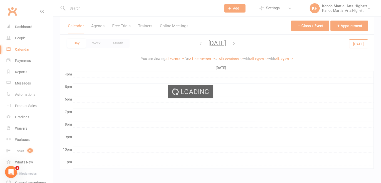
scroll to position [0, 0]
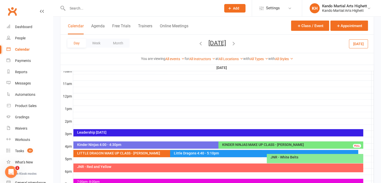
click at [366, 143] on div at bounding box center [223, 146] width 300 height 6
click at [362, 135] on button "Add Appointment" at bounding box center [366, 135] width 22 height 12
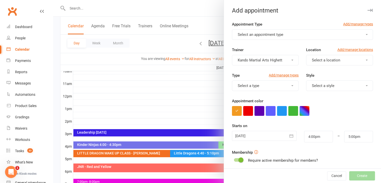
click at [288, 36] on button "Select an appointment type" at bounding box center [302, 34] width 141 height 11
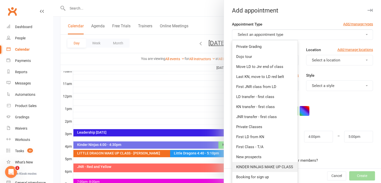
click at [267, 166] on span "KINDER NINJAS MAKE UP CLASS" at bounding box center [264, 166] width 57 height 5
type input "4:30pm"
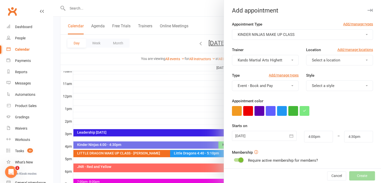
scroll to position [77, 0]
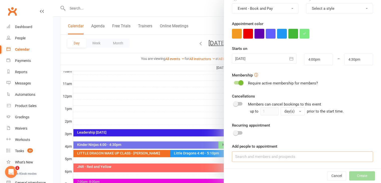
click at [314, 156] on input at bounding box center [302, 156] width 141 height 11
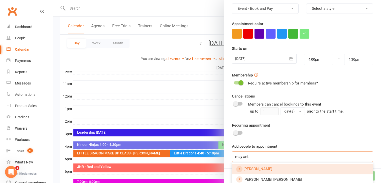
scroll to position [161, 0]
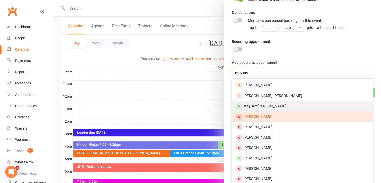
type input "may ant"
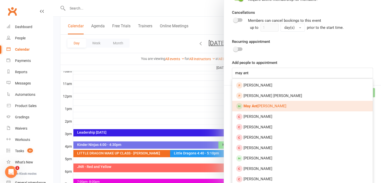
click at [259, 109] on link "May Ant onella Orduz Rodriguez" at bounding box center [302, 106] width 140 height 11
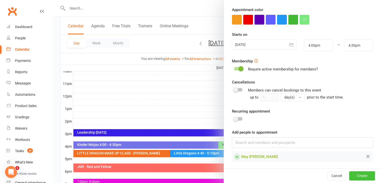
click at [349, 177] on button "Create" at bounding box center [362, 175] width 26 height 9
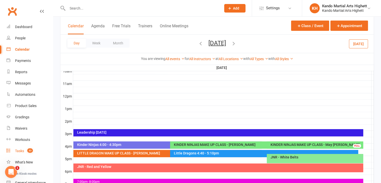
click at [20, 150] on div "Tasks" at bounding box center [19, 151] width 9 height 4
select select "incomplete"
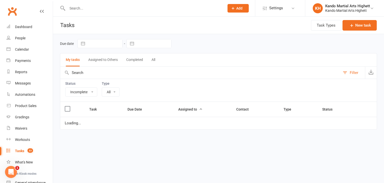
click at [99, 93] on div "Status All Incomplete Not Started In Progress Waiting Complete Type All" at bounding box center [218, 90] width 317 height 23
click at [105, 94] on select "All" at bounding box center [110, 92] width 17 height 9
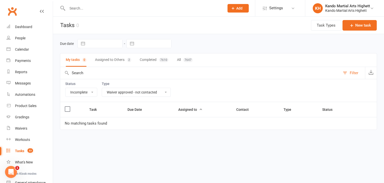
click at [120, 99] on div "Status All Incomplete Not Started In Progress Waiting Complete Type All Admin C…" at bounding box center [218, 90] width 317 height 23
click at [135, 86] on div "Type All Admin Cancellation Class transfer Courtesy call Create welcome card E-…" at bounding box center [136, 89] width 69 height 15
click at [135, 93] on select "All Admin Cancellation Class transfer Courtesy call Create welcome card E-mail …" at bounding box center [136, 92] width 69 height 9
select select "14299"
click at [102, 88] on select "All Admin Cancellation Class transfer Courtesy call Create welcome card E-mail …" at bounding box center [136, 92] width 69 height 9
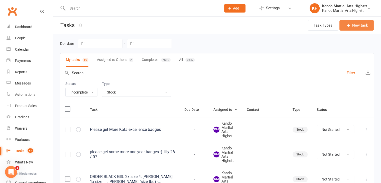
click at [365, 23] on button "New task" at bounding box center [356, 25] width 34 height 11
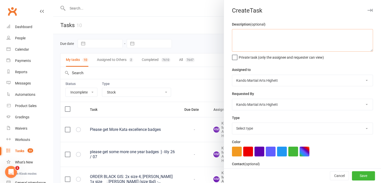
click at [275, 37] on textarea at bounding box center [302, 40] width 141 height 23
type textarea "CUPS!!!!"
click at [267, 128] on select "Select type Admin Cancellation Class transfer Courtesy call Create welcome card…" at bounding box center [302, 128] width 140 height 11
select select "14299"
click at [232, 123] on select "Select type Admin Cancellation Class transfer Courtesy call Create welcome card…" at bounding box center [302, 128] width 140 height 11
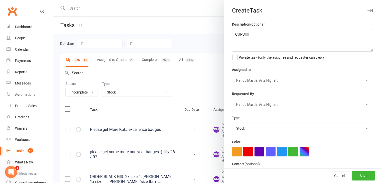
scroll to position [55, 0]
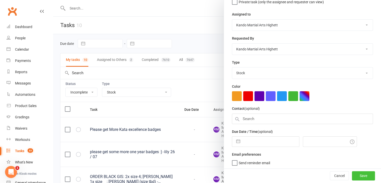
click at [354, 179] on button "Save" at bounding box center [363, 175] width 23 height 9
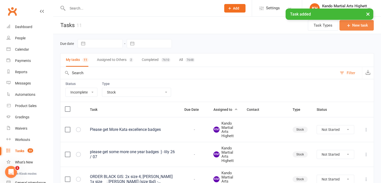
click at [353, 27] on button "New task" at bounding box center [356, 25] width 34 height 11
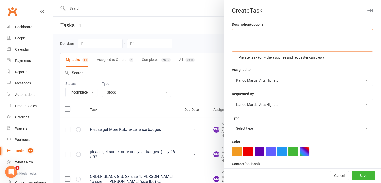
click at [273, 37] on textarea at bounding box center [302, 40] width 141 height 23
type textarea "WE NEED WIPES!!!"
click at [253, 127] on select "Select type Admin Cancellation Class transfer Courtesy call Create welcome card…" at bounding box center [302, 128] width 140 height 11
drag, startPoint x: 253, startPoint y: 127, endPoint x: 253, endPoint y: 123, distance: 4.0
click at [253, 123] on select "Select type Admin Cancellation Class transfer Courtesy call Create welcome card…" at bounding box center [302, 128] width 140 height 11
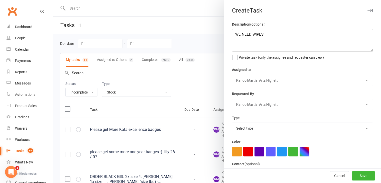
click at [253, 123] on select "Select type Admin Cancellation Class transfer Courtesy call Create welcome card…" at bounding box center [302, 128] width 140 height 11
select select "14299"
click at [232, 123] on select "Select type Admin Cancellation Class transfer Courtesy call Create welcome card…" at bounding box center [302, 128] width 140 height 11
click at [359, 174] on button "Save" at bounding box center [363, 175] width 23 height 9
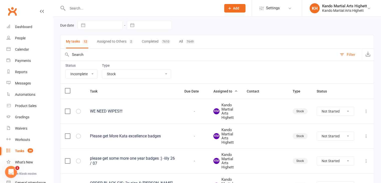
scroll to position [0, 0]
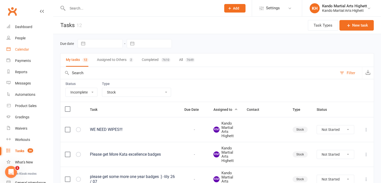
click at [30, 51] on link "Calendar" at bounding box center [30, 49] width 46 height 11
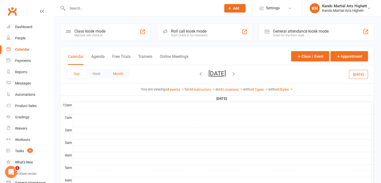
click at [126, 70] on button "Month" at bounding box center [118, 73] width 23 height 9
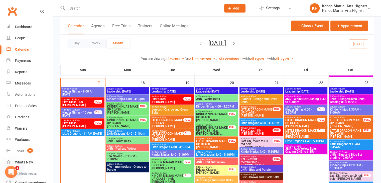
scroll to position [576, 0]
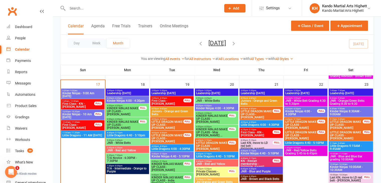
click at [95, 122] on div "FULL" at bounding box center [98, 124] width 8 height 4
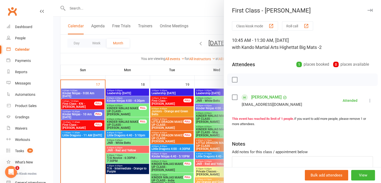
click at [93, 122] on div at bounding box center [217, 91] width 328 height 183
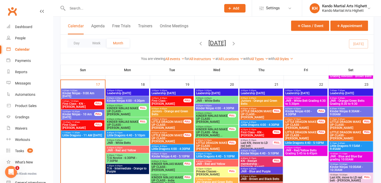
click at [79, 134] on span "Little Dragons - 11 AM [DATE]" at bounding box center [82, 135] width 41 height 3
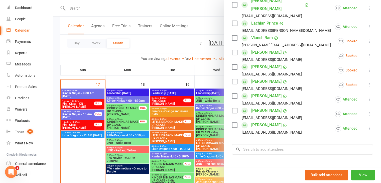
scroll to position [47, 0]
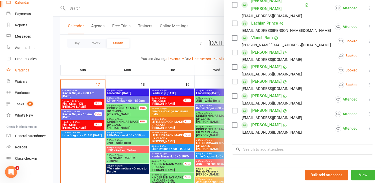
click at [26, 74] on link "Gradings" at bounding box center [30, 70] width 46 height 11
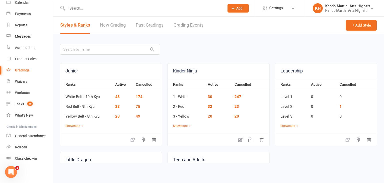
click at [189, 31] on link "Grading Events" at bounding box center [189, 25] width 30 height 17
select select "100"
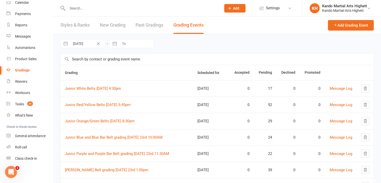
scroll to position [25, 0]
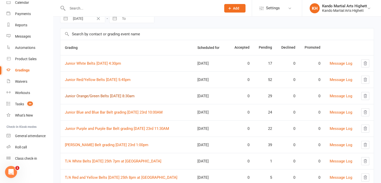
click at [104, 95] on link "Junior Orange/Green Belts Saturday 23rd August 8:30am" at bounding box center [100, 96] width 70 height 5
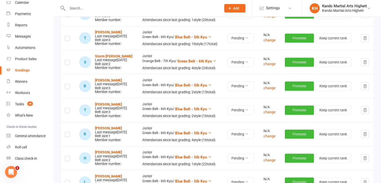
scroll to position [400, 0]
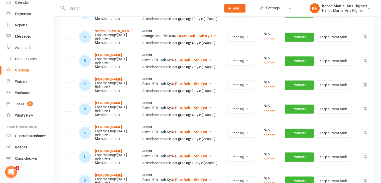
click at [77, 10] on input "text" at bounding box center [142, 8] width 152 height 7
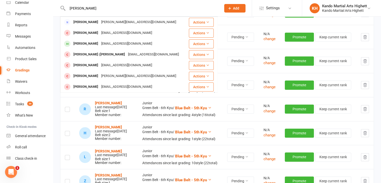
click at [91, 7] on input "alexander s" at bounding box center [142, 8] width 152 height 7
click at [76, 5] on input "tara ja" at bounding box center [142, 8] width 152 height 7
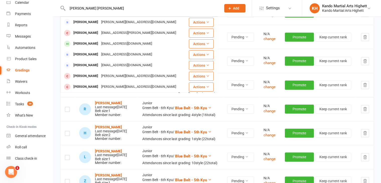
click at [76, 5] on input "tara ja" at bounding box center [142, 8] width 152 height 7
type input "a"
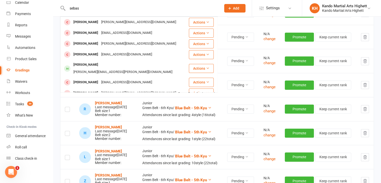
click at [84, 7] on input "sebas" at bounding box center [142, 8] width 152 height 7
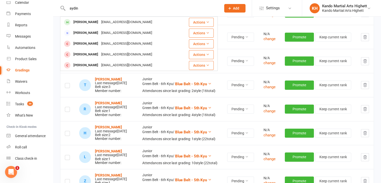
type input "aydin"
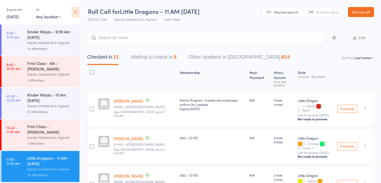
click at [31, 101] on div "Kinder Ninjas - 10 Am [DATE]" at bounding box center [51, 97] width 48 height 11
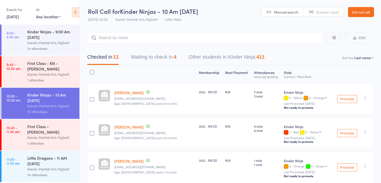
click at [363, 18] on header "Roll Call for Kinder Ninjas - 10 Am [DATE] 10:00 Kando Martial Arts Highett Lit…" at bounding box center [230, 12] width 301 height 25
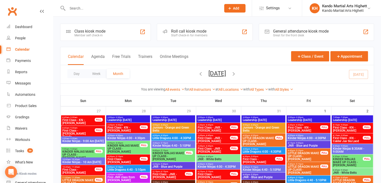
click at [63, 8] on icon at bounding box center [63, 8] width 6 height 6
click at [75, 10] on input "text" at bounding box center [142, 8] width 152 height 7
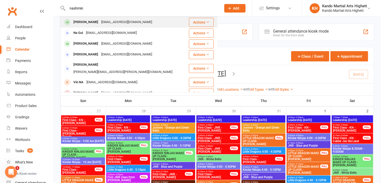
type input "nashmin"
click at [117, 24] on div "parasi.amin@gmail.com" at bounding box center [127, 22] width 54 height 7
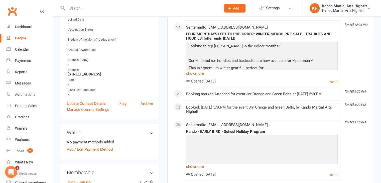
scroll to position [116, 0]
click at [20, 156] on link "Tasks 36" at bounding box center [30, 150] width 46 height 11
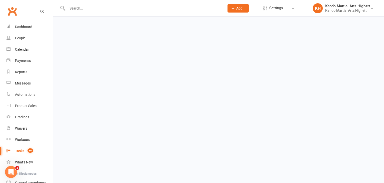
select select "incomplete"
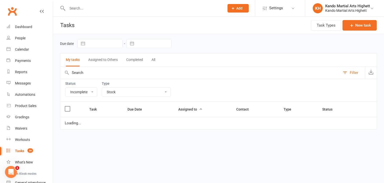
click at [136, 94] on select "All Admin Cancellation Class transfer Courtesy call Create welcome card E-mail …" at bounding box center [136, 92] width 69 height 9
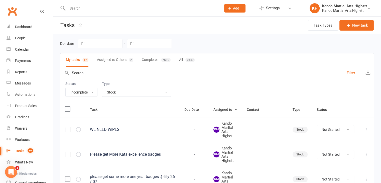
select select "23096"
click at [102, 88] on select "All Admin Cancellation Class transfer Courtesy call Create welcome card E-mail …" at bounding box center [136, 92] width 69 height 9
select select "started"
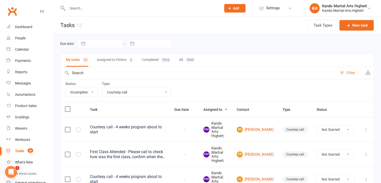
click at [153, 128] on div "Courtesy call - 4 weeks program about to start" at bounding box center [127, 129] width 75 height 10
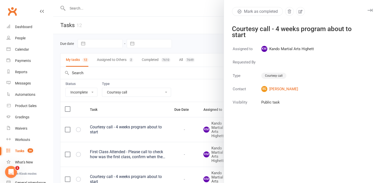
click at [152, 71] on div at bounding box center [217, 91] width 328 height 183
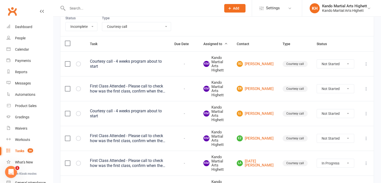
scroll to position [75, 0]
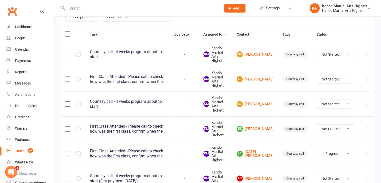
click at [128, 105] on div "Courtesy call - 4 weeks program about to start" at bounding box center [127, 104] width 75 height 10
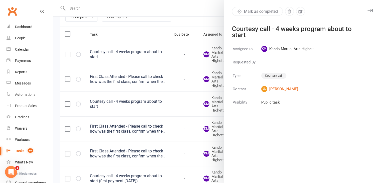
click at [155, 52] on div at bounding box center [217, 91] width 328 height 183
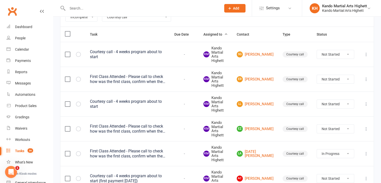
click at [161, 53] on div "Courtesy call - 4 weeks program about to start" at bounding box center [127, 54] width 75 height 10
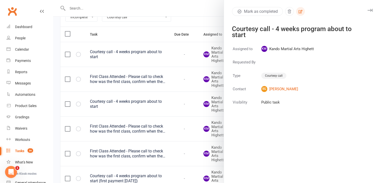
click at [300, 14] on button "button" at bounding box center [300, 11] width 9 height 9
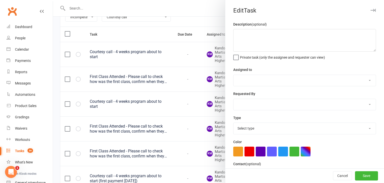
type textarea "Courtesy call - 4 weeks program about to start"
select select "31573"
select select "23096"
click at [326, 47] on textarea "Courtesy call - 4 weeks program about to start" at bounding box center [305, 40] width 143 height 23
type textarea "Courtesy call - 4 weeks program about to start 22nd Aug"
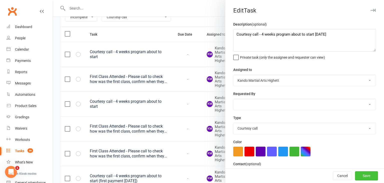
click at [365, 172] on button "Save" at bounding box center [366, 175] width 23 height 9
select select "started"
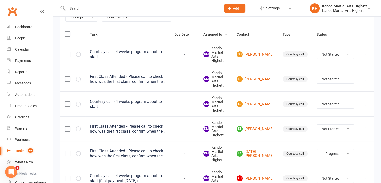
select select "started"
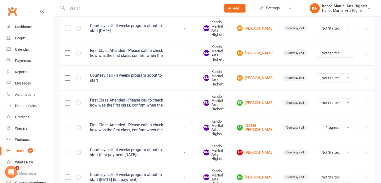
scroll to position [50, 0]
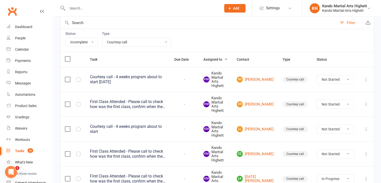
click at [147, 97] on td "First Class Attended - Please call to check how was the first class, confirm wh…" at bounding box center [127, 104] width 84 height 25
click at [157, 110] on td "First Class Attended - Please call to check how was the first class, confirm wh…" at bounding box center [127, 104] width 84 height 25
click at [337, 127] on select "Not Started In Progress Waiting Complete" at bounding box center [335, 129] width 37 height 9
click at [317, 125] on select "Not Started In Progress Waiting Complete" at bounding box center [335, 129] width 37 height 9
select select "unstarted"
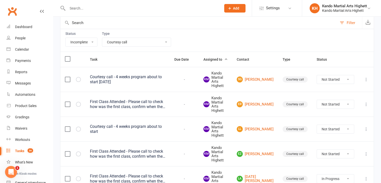
select select "started"
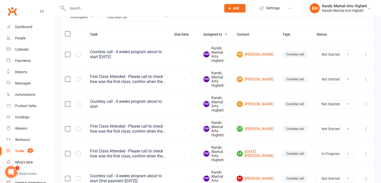
select select "started"
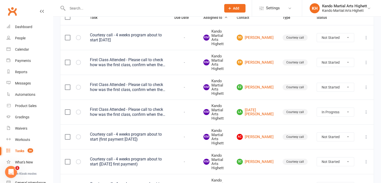
scroll to position [100, 0]
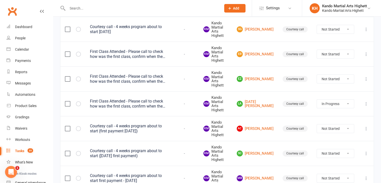
click at [133, 77] on div "First Class Attended - Please call to check how was the first class, confirm wh…" at bounding box center [127, 79] width 75 height 10
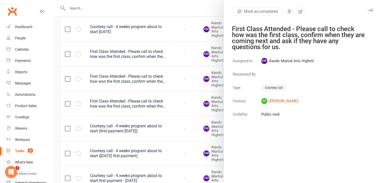
click at [190, 82] on div at bounding box center [217, 91] width 328 height 183
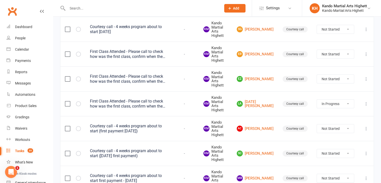
scroll to position [125, 0]
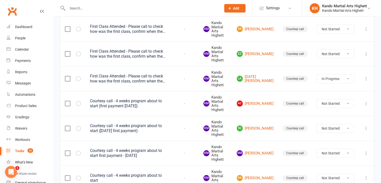
click at [156, 76] on div "First Class Attended - Please call to check how was the first class, confirm wh…" at bounding box center [127, 79] width 75 height 10
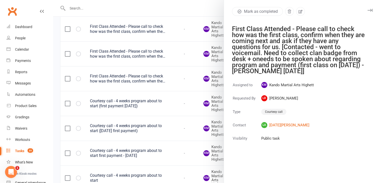
click at [152, 91] on div at bounding box center [217, 91] width 328 height 183
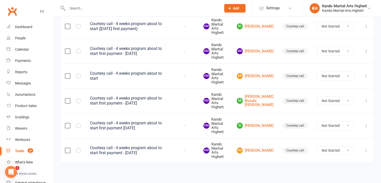
scroll to position [227, 0]
click at [145, 75] on div "Courtesy call - 4 weeks program about to start" at bounding box center [127, 76] width 75 height 10
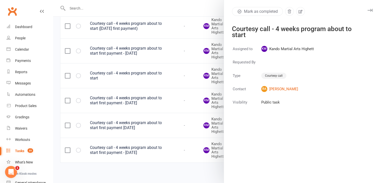
click at [163, 85] on div at bounding box center [217, 91] width 328 height 183
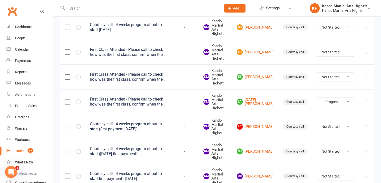
scroll to position [52, 0]
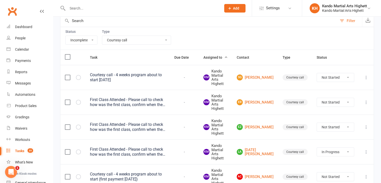
click at [124, 78] on div "Courtesy call - 4 weeks program about to start 22nd Aug" at bounding box center [127, 77] width 75 height 10
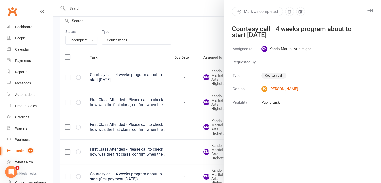
click at [260, 11] on button "Mark as completed" at bounding box center [257, 11] width 51 height 9
select select "started"
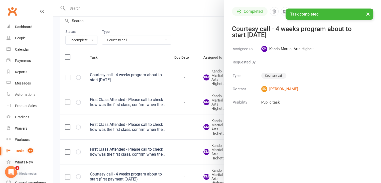
select select "started"
click at [188, 45] on div at bounding box center [217, 91] width 328 height 183
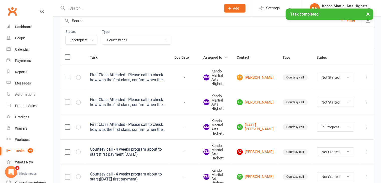
drag, startPoint x: 185, startPoint y: 57, endPoint x: 338, endPoint y: 58, distance: 153.4
click at [338, 58] on tr "Task Due Date Assigned to Contact Type Status" at bounding box center [216, 57] width 313 height 15
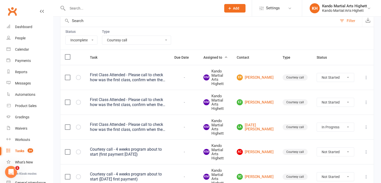
drag, startPoint x: 344, startPoint y: 54, endPoint x: 340, endPoint y: 59, distance: 6.0
click at [340, 59] on th "Status" at bounding box center [335, 57] width 47 height 15
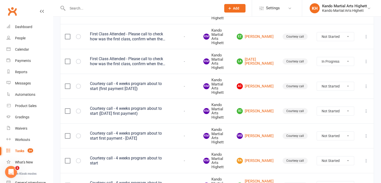
scroll to position [125, 0]
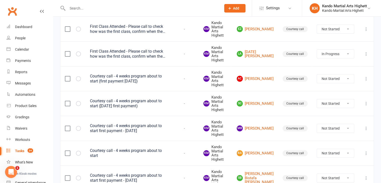
click at [323, 128] on select "Not Started In Progress Waiting Complete" at bounding box center [335, 128] width 37 height 9
click at [317, 124] on select "Not Started In Progress Waiting Complete" at bounding box center [335, 128] width 37 height 9
select select "unstarted"
select select "started"
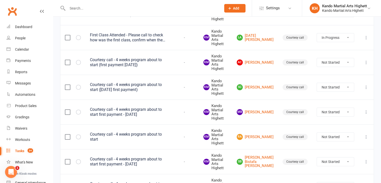
select select "started"
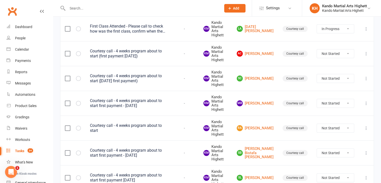
select select "started"
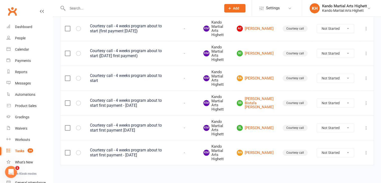
scroll to position [178, 0]
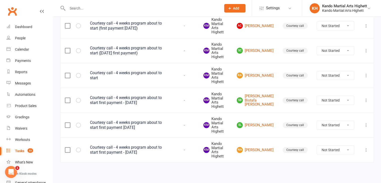
click at [339, 147] on select "Not Started In Progress Waiting Complete" at bounding box center [335, 149] width 37 height 9
click at [317, 145] on select "Not Started In Progress Waiting Complete" at bounding box center [335, 149] width 37 height 9
select select "unstarted"
select select "started"
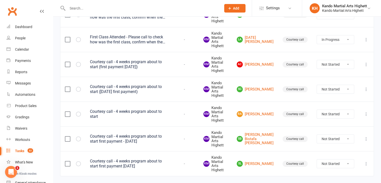
scroll to position [128, 0]
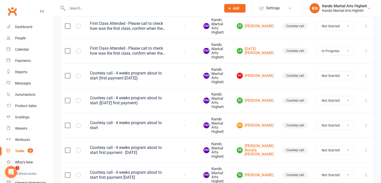
drag, startPoint x: 204, startPoint y: 30, endPoint x: 201, endPoint y: 31, distance: 3.1
click at [199, 31] on td "-" at bounding box center [184, 26] width 29 height 25
click at [124, 47] on div "First Class Attended - Please call to check how was the first class, confirm wh…" at bounding box center [127, 51] width 75 height 10
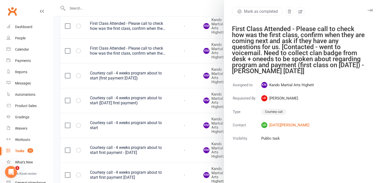
click at [124, 47] on div at bounding box center [217, 91] width 328 height 183
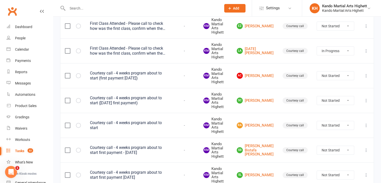
click at [127, 49] on div "First Class Attended - Please call to check how was the first class, confirm wh…" at bounding box center [127, 51] width 75 height 10
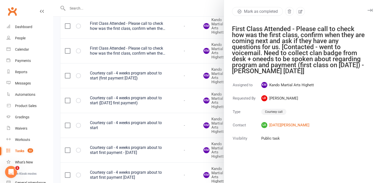
click at [127, 49] on div at bounding box center [217, 91] width 328 height 183
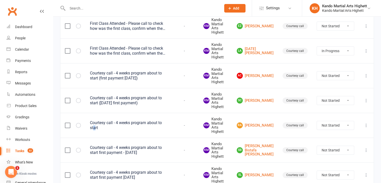
click at [165, 125] on div "Courtesy call - 4 weeks program about to start" at bounding box center [127, 125] width 75 height 10
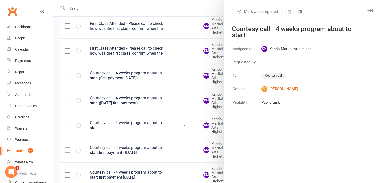
click at [177, 123] on div at bounding box center [217, 91] width 328 height 183
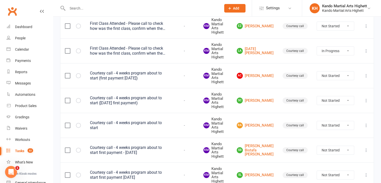
click at [148, 122] on div "Courtesy call - 4 weeks program about to start" at bounding box center [127, 125] width 75 height 10
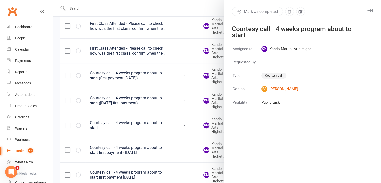
click at [181, 80] on div at bounding box center [217, 91] width 328 height 183
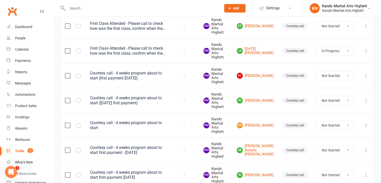
click at [158, 48] on div "First Class Attended - Please call to check how was the first class, confirm wh…" at bounding box center [127, 51] width 75 height 10
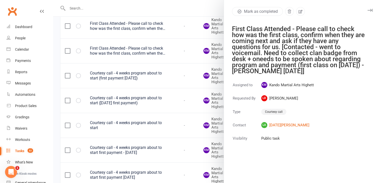
click at [116, 43] on div at bounding box center [217, 91] width 328 height 183
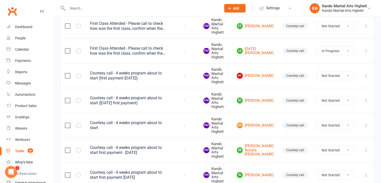
scroll to position [153, 0]
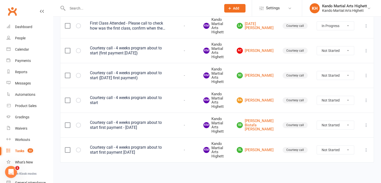
click at [344, 148] on select "Not Started In Progress Waiting Complete" at bounding box center [335, 149] width 37 height 9
click at [336, 127] on select "Not Started In Progress Waiting Complete" at bounding box center [335, 125] width 37 height 9
click at [337, 93] on td "Not Started In Progress Waiting Complete" at bounding box center [335, 100] width 47 height 25
click at [340, 99] on select "Not Started In Progress Waiting Complete" at bounding box center [335, 100] width 37 height 9
click at [317, 96] on select "Not Started In Progress Waiting Complete" at bounding box center [335, 100] width 37 height 9
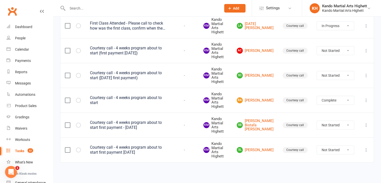
select select "unstarted"
select select "started"
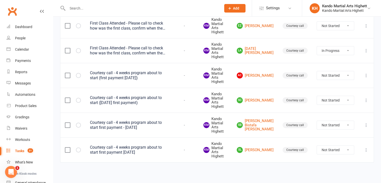
scroll to position [103, 0]
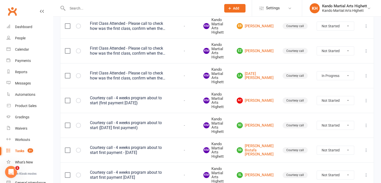
click at [163, 81] on td "First Class Attended - Please call to check how was the first class, confirm wh…" at bounding box center [127, 75] width 84 height 25
click at [162, 78] on div "First Class Attended - Please call to check how was the first class, confirm wh…" at bounding box center [127, 76] width 75 height 10
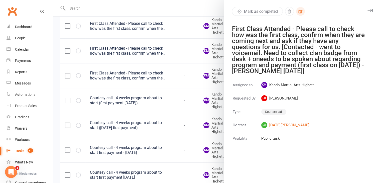
click at [298, 11] on icon "button" at bounding box center [300, 11] width 5 height 5
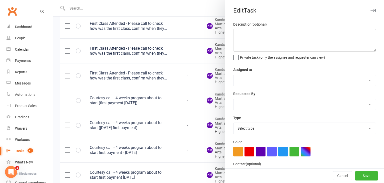
type textarea "First Class Attended - Please call to check how was the first class, confirm wh…"
select select "31573"
select select "31651"
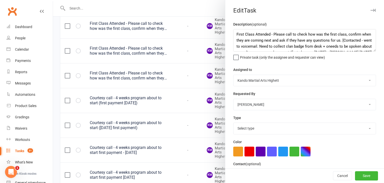
select select "23096"
drag, startPoint x: 235, startPoint y: 31, endPoint x: 358, endPoint y: 41, distance: 123.7
click at [358, 41] on textarea "First Class Attended - Please call to check how was the first class, confirm wh…" at bounding box center [305, 40] width 143 height 23
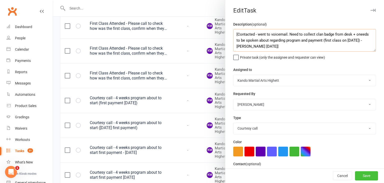
type textarea "[Contacted - went to voicemail. Need to collect clan badge from desk + oneeds t…"
click at [365, 171] on button "Save" at bounding box center [366, 175] width 23 height 9
select select "started"
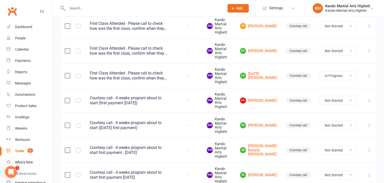
select select "started"
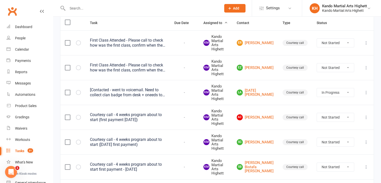
scroll to position [78, 0]
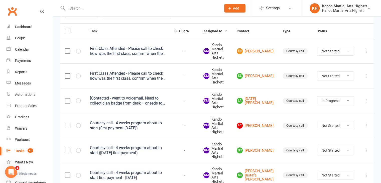
click at [130, 75] on div "First Class Attended - Please call to check how was the first class, confirm wh…" at bounding box center [127, 76] width 75 height 10
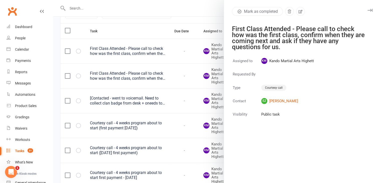
click at [130, 75] on div at bounding box center [217, 91] width 328 height 183
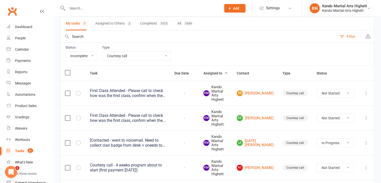
scroll to position [0, 0]
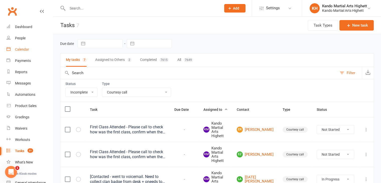
click at [19, 46] on link "Calendar" at bounding box center [30, 49] width 46 height 11
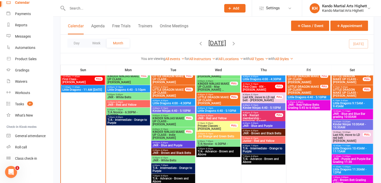
scroll to position [651, 0]
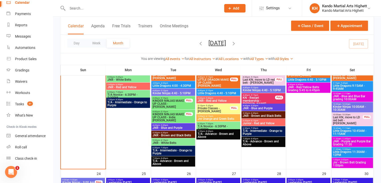
click at [107, 7] on input "text" at bounding box center [142, 8] width 152 height 7
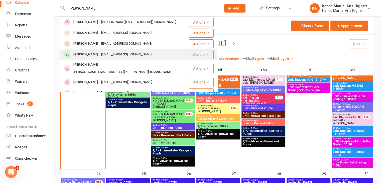
type input "rafael"
click at [104, 56] on div "[EMAIL_ADDRESS][DOMAIN_NAME]" at bounding box center [127, 54] width 54 height 7
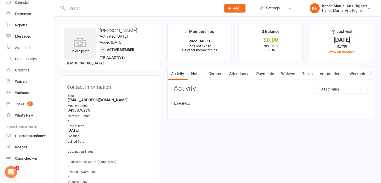
click at [240, 77] on link "Attendance" at bounding box center [238, 74] width 27 height 12
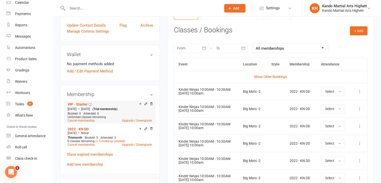
scroll to position [325, 0]
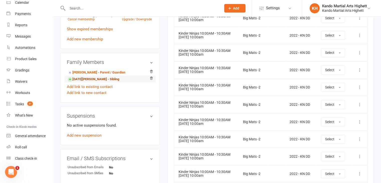
click at [100, 81] on link "Lucia Aznar - Sibling" at bounding box center [94, 79] width 52 height 5
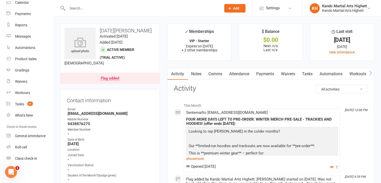
click at [243, 76] on link "Attendance" at bounding box center [238, 74] width 27 height 12
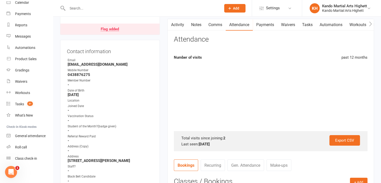
scroll to position [50, 0]
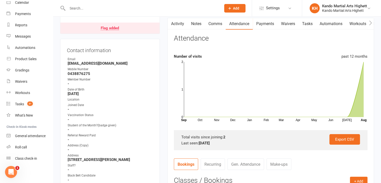
click at [119, 34] on contact-information "upload photo Lucia Aznar Activated 26 July, 2025 Added 26 July, 2025 Active mem…" at bounding box center [110, 88] width 100 height 231
click at [124, 31] on link "Flag added" at bounding box center [109, 28] width 99 height 11
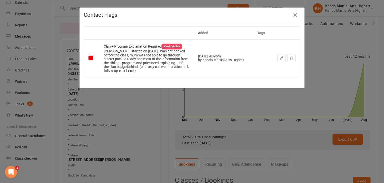
click at [144, 106] on div "Contact Flags Added Tags Clan + Program Explanation Required Kiosk Visible Luci…" at bounding box center [192, 91] width 384 height 183
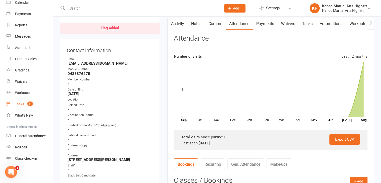
click at [39, 103] on link "Tasks 31" at bounding box center [30, 103] width 46 height 11
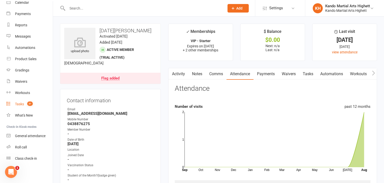
select select "incomplete"
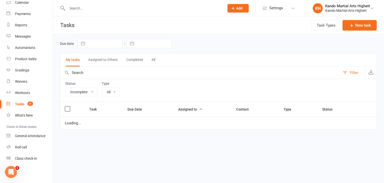
select select "23096"
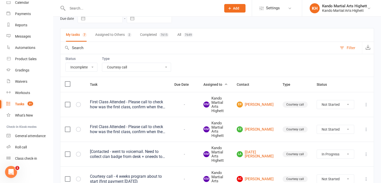
scroll to position [100, 0]
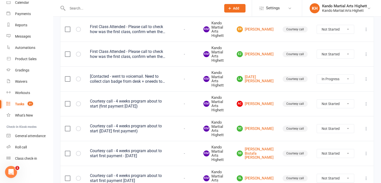
click at [339, 82] on select "Not Started In Progress Waiting Complete" at bounding box center [335, 79] width 37 height 9
click at [317, 75] on select "Not Started In Progress Waiting Complete" at bounding box center [335, 79] width 37 height 9
select select "started"
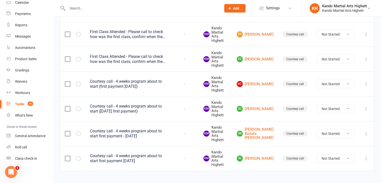
scroll to position [104, 0]
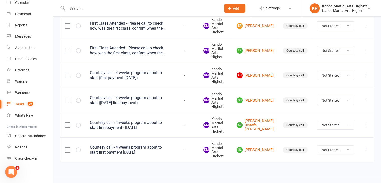
click at [149, 50] on div "First Class Attended - Please call to check how was the first class, confirm wh…" at bounding box center [127, 51] width 75 height 10
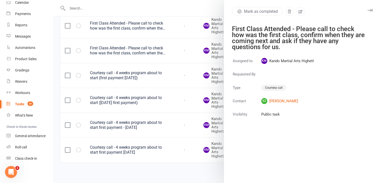
click at [149, 50] on div at bounding box center [217, 91] width 328 height 183
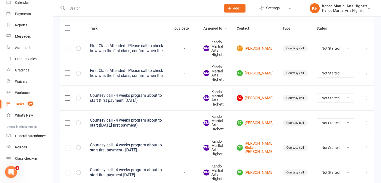
scroll to position [4, 0]
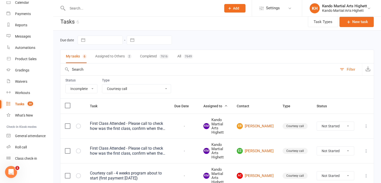
drag, startPoint x: 111, startPoint y: 82, endPoint x: 115, endPoint y: 84, distance: 4.8
click at [111, 82] on div "Type All Admin Cancellation Class transfer Courtesy call Create welcome card E-…" at bounding box center [136, 85] width 69 height 15
click at [121, 87] on select "All Admin Cancellation Class transfer Courtesy call Create welcome card E-mail …" at bounding box center [136, 88] width 69 height 9
select select "22415"
click at [102, 84] on select "All Admin Cancellation Class transfer Courtesy call Create welcome card E-mail …" at bounding box center [136, 88] width 69 height 9
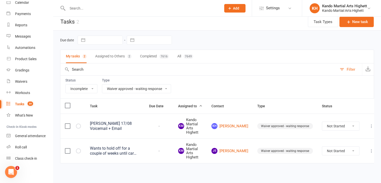
click at [137, 90] on select "All Admin Cancellation Class transfer Courtesy call Create welcome card E-mail …" at bounding box center [136, 88] width 69 height 9
select select
click at [102, 84] on select "All Admin Cancellation Class transfer Courtesy call Create welcome card E-mail …" at bounding box center [136, 88] width 69 height 9
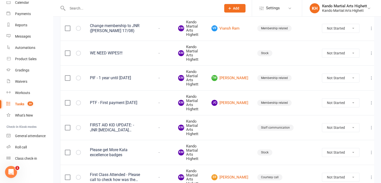
scroll to position [229, 0]
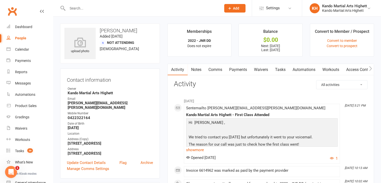
click at [234, 66] on link "Payments" at bounding box center [237, 70] width 25 height 12
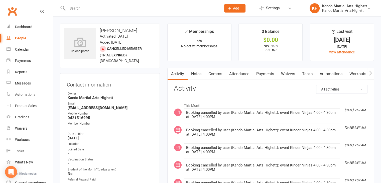
click at [247, 76] on link "Attendance" at bounding box center [238, 74] width 27 height 12
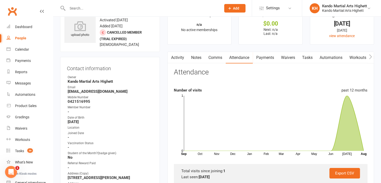
scroll to position [25, 0]
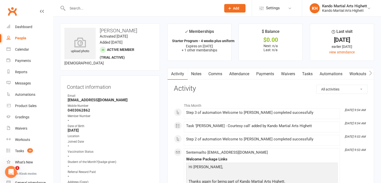
click at [252, 77] on link "Attendance" at bounding box center [238, 74] width 27 height 12
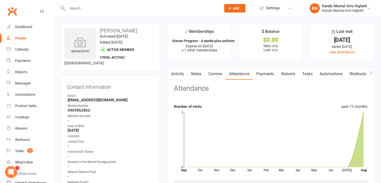
scroll to position [25, 0]
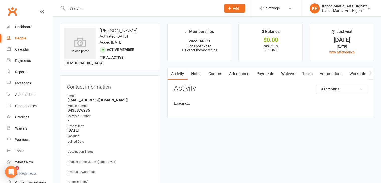
click at [245, 76] on link "Attendance" at bounding box center [238, 74] width 27 height 12
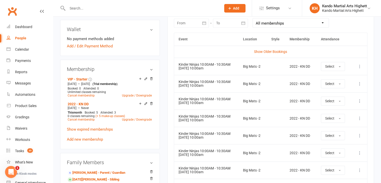
scroll to position [350, 0]
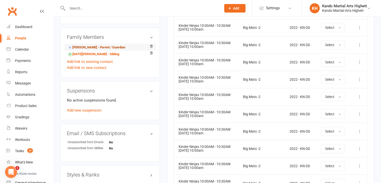
click at [90, 47] on link "[PERSON_NAME] - Parent / Guardian" at bounding box center [97, 47] width 58 height 5
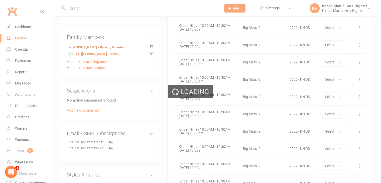
scroll to position [280, 0]
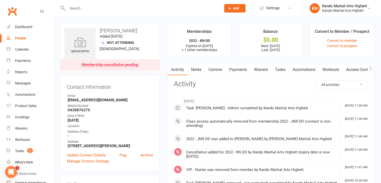
click at [242, 71] on link "Payments" at bounding box center [237, 70] width 25 height 12
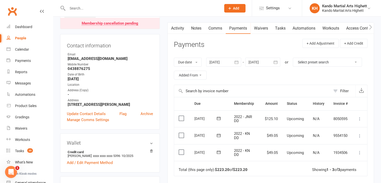
scroll to position [50, 0]
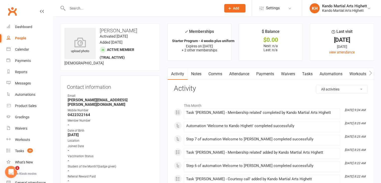
click at [186, 33] on icon "✓" at bounding box center [185, 31] width 3 height 5
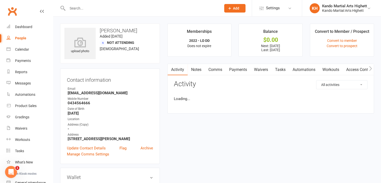
click at [246, 74] on link "Payments" at bounding box center [237, 70] width 25 height 12
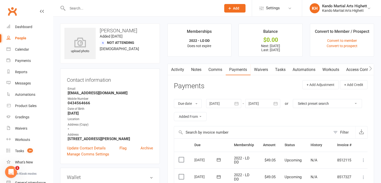
click at [215, 76] on div "Activity Notes Comms Payments Waivers Tasks Automations Workouts Access Control…" at bounding box center [270, 181] width 206 height 234
click at [217, 72] on link "Comms" at bounding box center [215, 70] width 21 height 12
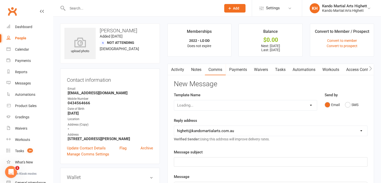
click at [212, 107] on div "Loading..." at bounding box center [245, 105] width 143 height 11
click at [296, 106] on div "Loading..." at bounding box center [245, 105] width 143 height 11
click at [310, 104] on div "Loading..." at bounding box center [245, 105] width 143 height 11
click at [308, 105] on select "Select Template [Email] 2_Booking Confirmation Required [Email] 3_Booking Confi…" at bounding box center [245, 105] width 143 height 10
select select "13"
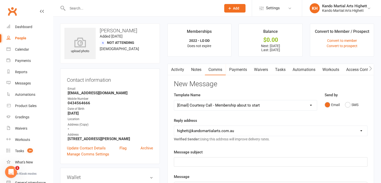
click at [174, 100] on select "Select Template [Email] 2_Booking Confirmation Required [Email] 3_Booking Confi…" at bounding box center [245, 105] width 143 height 10
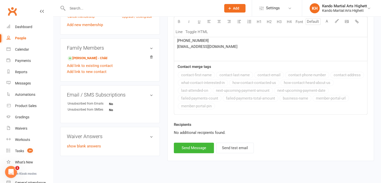
scroll to position [234, 0]
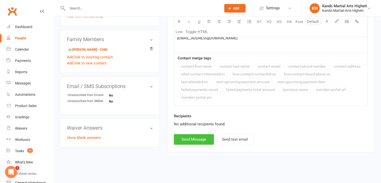
click at [191, 141] on button "Send Message" at bounding box center [194, 139] width 40 height 11
select select
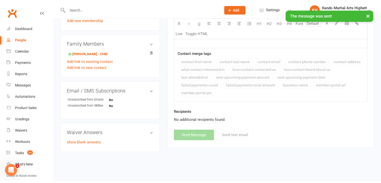
scroll to position [227, 0]
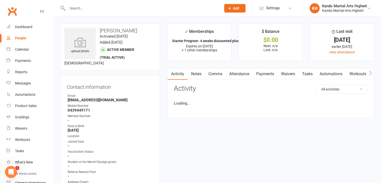
click at [239, 74] on link "Attendance" at bounding box center [238, 74] width 27 height 12
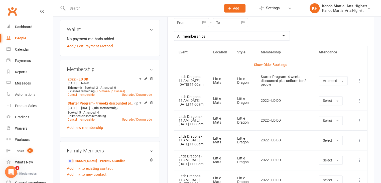
scroll to position [125, 0]
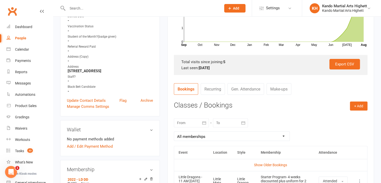
click at [119, 53] on strong "-" at bounding box center [110, 51] width 85 height 5
click at [70, 61] on strong "-" at bounding box center [110, 61] width 85 height 5
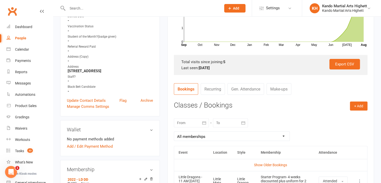
click at [70, 61] on strong "-" at bounding box center [110, 61] width 85 height 5
click at [71, 61] on strong "-" at bounding box center [110, 61] width 85 height 5
click at [186, 53] on section "Attendance Number of visits past 12 months Oct Nov Dec Jan Feb Mar Apr May Jun …" at bounding box center [270, 16] width 193 height 115
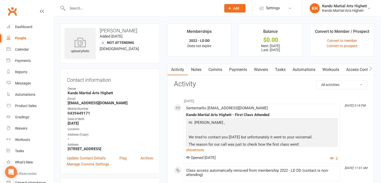
click at [231, 67] on link "Payments" at bounding box center [237, 70] width 25 height 12
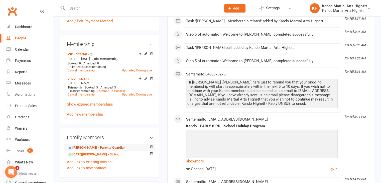
drag, startPoint x: 99, startPoint y: 145, endPoint x: 97, endPoint y: 148, distance: 2.9
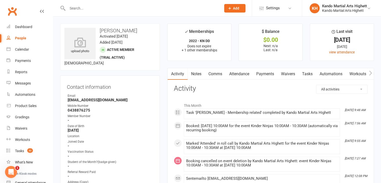
click at [206, 79] on link "Comms" at bounding box center [215, 74] width 21 height 12
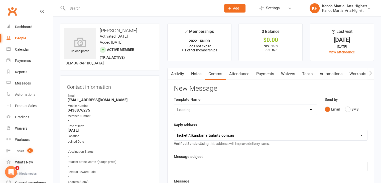
click at [212, 106] on div "Loading..." at bounding box center [245, 109] width 143 height 11
click at [292, 105] on div "Loading..." at bounding box center [245, 109] width 143 height 11
click at [311, 109] on select "Select Template [Email] 2_Booking Confirmation Required [Email] 3_Booking Confi…" at bounding box center [245, 110] width 143 height 10
select select "13"
click at [174, 105] on select "Select Template [Email] 2_Booking Confirmation Required [Email] 3_Booking Confi…" at bounding box center [245, 110] width 143 height 10
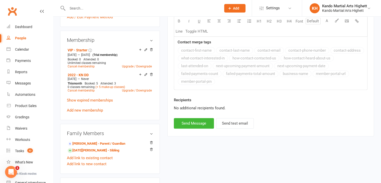
scroll to position [300, 0]
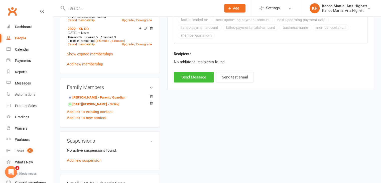
click at [198, 80] on button "Send Message" at bounding box center [194, 77] width 40 height 11
select select
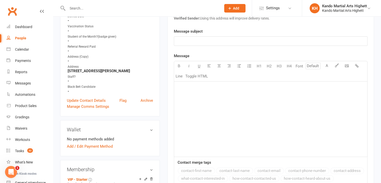
scroll to position [0, 0]
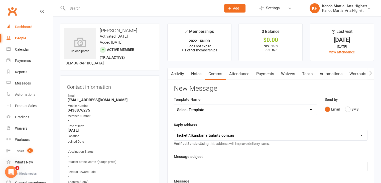
click at [29, 28] on div "Dashboard" at bounding box center [23, 27] width 17 height 4
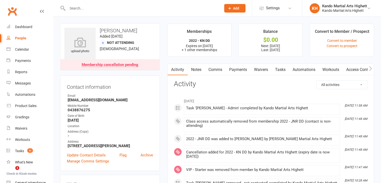
click at [96, 65] on div "Membership cancellation pending" at bounding box center [110, 65] width 57 height 4
click at [246, 69] on link "Payments" at bounding box center [237, 70] width 25 height 12
